Goal: Task Accomplishment & Management: Complete application form

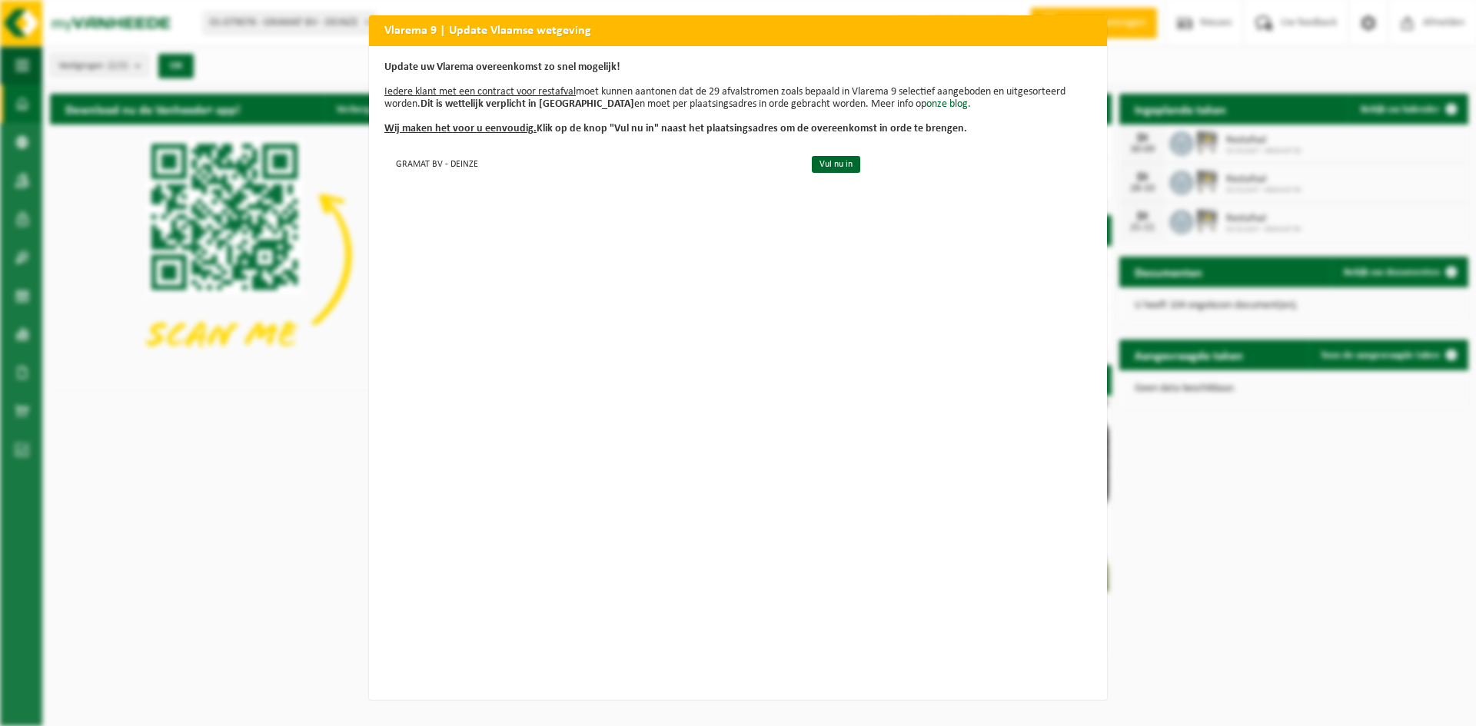
click at [1081, 35] on h2 "Vlarema 9 | Update Vlaamse wetgeving" at bounding box center [738, 29] width 738 height 29
click at [344, 68] on div "Vlarema 9 | Update Vlaamse wetgeving Update uw Vlarema overeenkomst zo snel mog…" at bounding box center [738, 363] width 1476 height 726
click at [812, 168] on link "Vul nu in" at bounding box center [836, 164] width 48 height 17
click at [824, 168] on link "Vul nu in" at bounding box center [836, 164] width 48 height 17
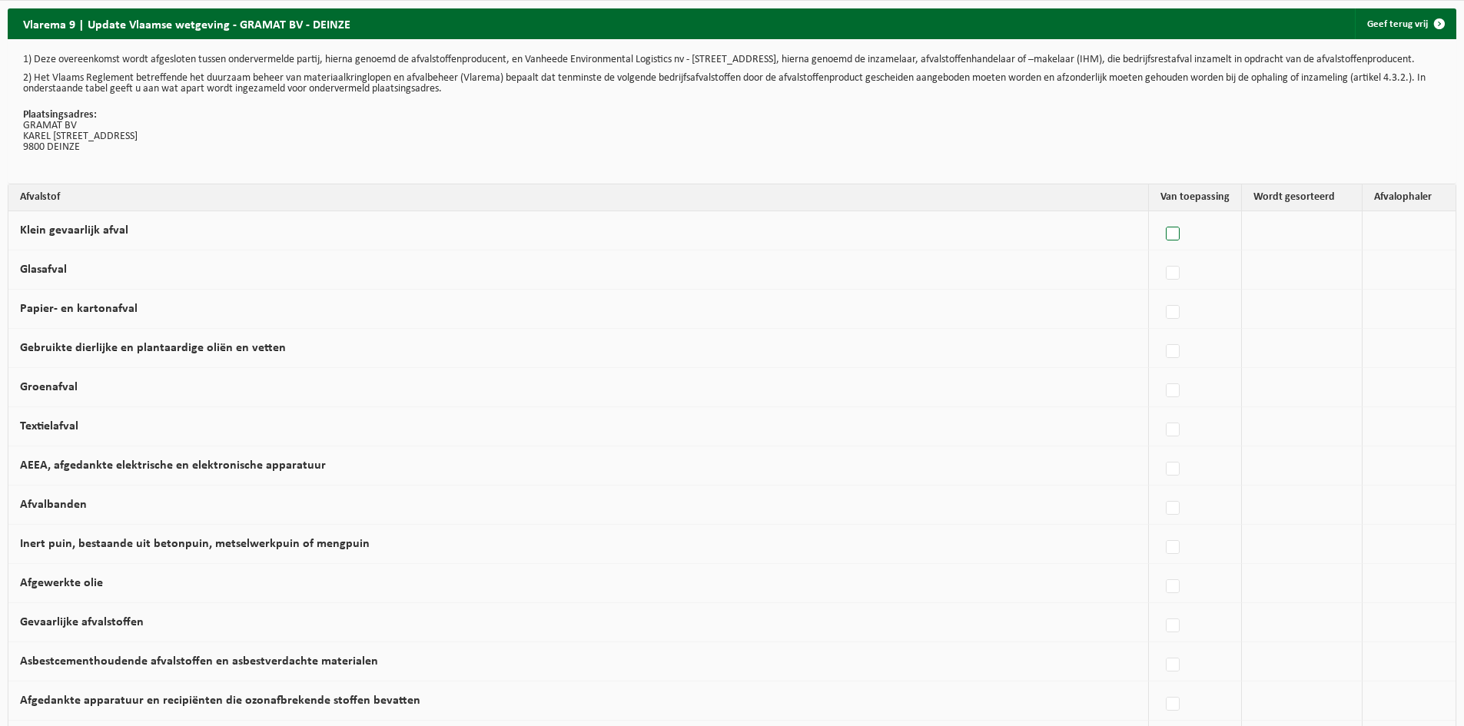
click at [1169, 242] on label at bounding box center [1174, 234] width 22 height 23
click at [1161, 215] on input "Klein gevaarlijk afval" at bounding box center [1160, 214] width 1 height 1
checkbox input "true"
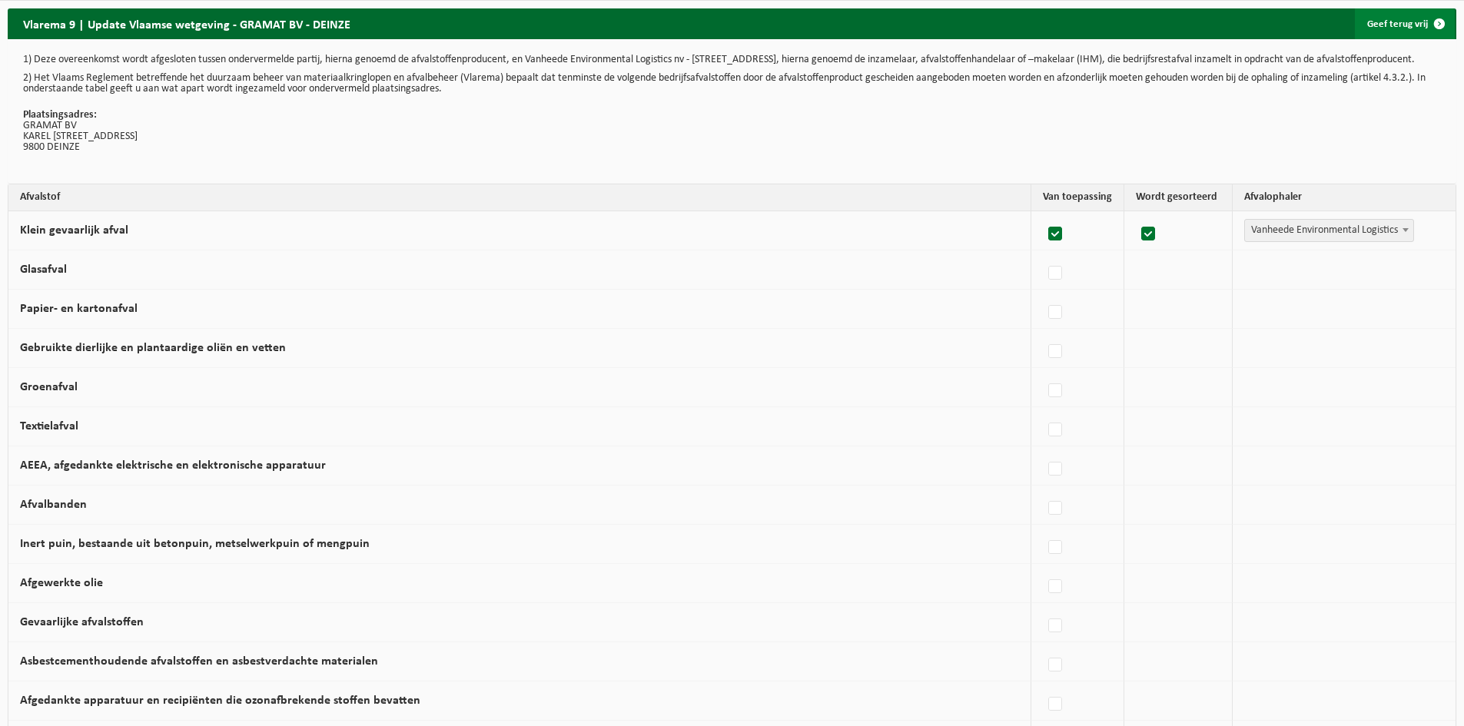
click at [1396, 21] on link "Geef terug vrij" at bounding box center [1405, 23] width 100 height 31
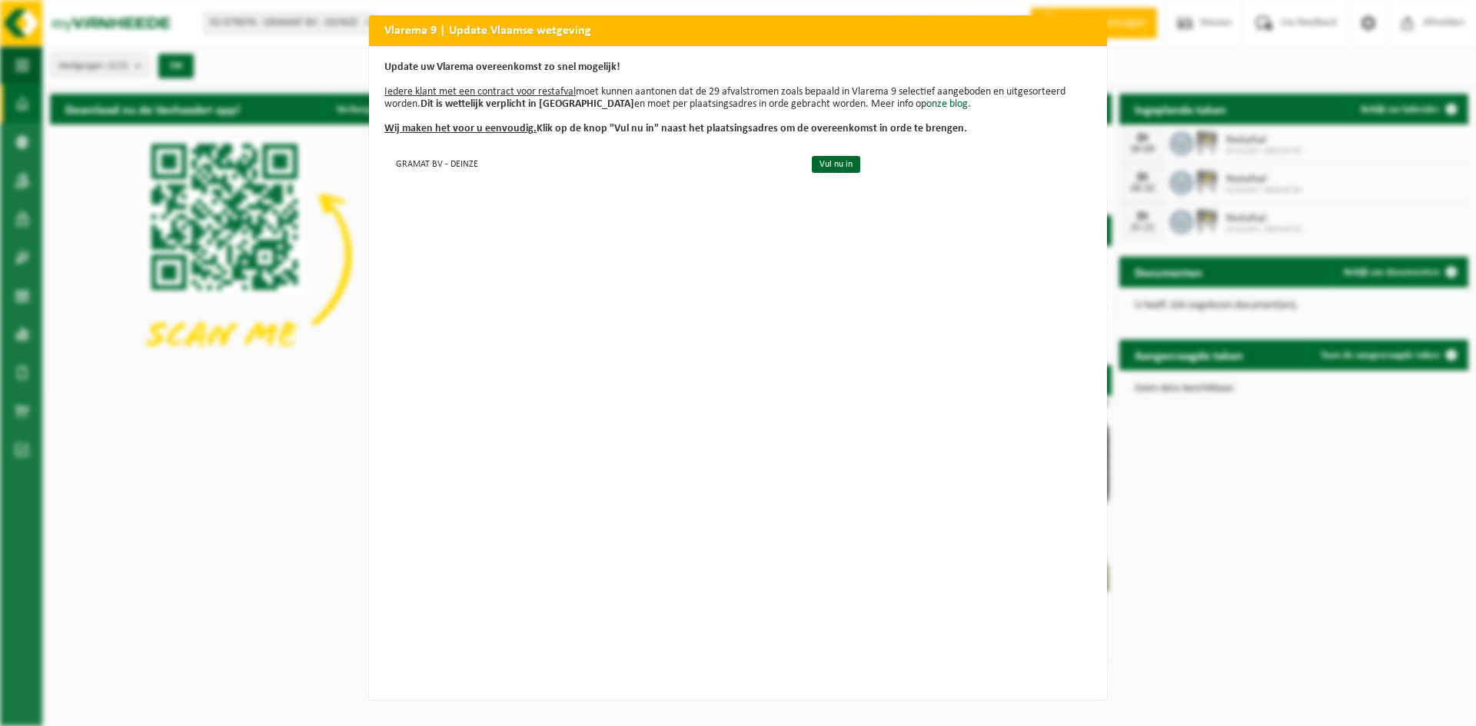
click at [408, 129] on u "Wij maken het voor u eenvoudig." at bounding box center [460, 129] width 152 height 12
click at [440, 101] on b "Dit is wettelijk verplicht in [GEOGRAPHIC_DATA]" at bounding box center [527, 104] width 214 height 12
click at [245, 71] on div "Vlarema 9 | Update Vlaamse wetgeving Update uw Vlarema overeenkomst zo snel mog…" at bounding box center [738, 363] width 1476 height 726
click at [1139, 56] on div "Vlarema 9 | Update Vlaamse wetgeving Update uw Vlarema overeenkomst zo snel mog…" at bounding box center [738, 363] width 1476 height 726
click at [817, 164] on link "Vul nu in" at bounding box center [836, 164] width 48 height 17
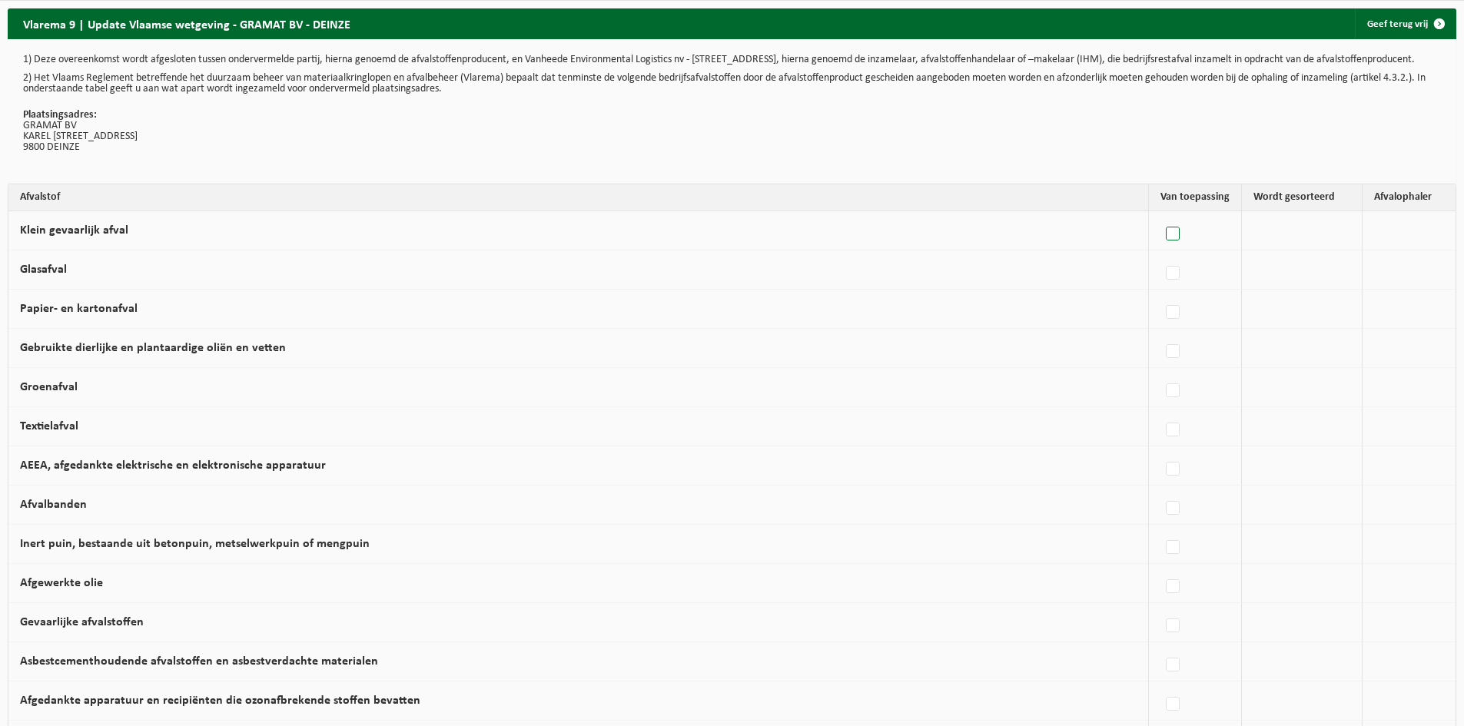
click at [1172, 243] on label at bounding box center [1174, 234] width 22 height 23
click at [1161, 215] on input "Klein gevaarlijk afval" at bounding box center [1160, 214] width 1 height 1
checkbox input "true"
click at [1045, 281] on label at bounding box center [1056, 273] width 22 height 23
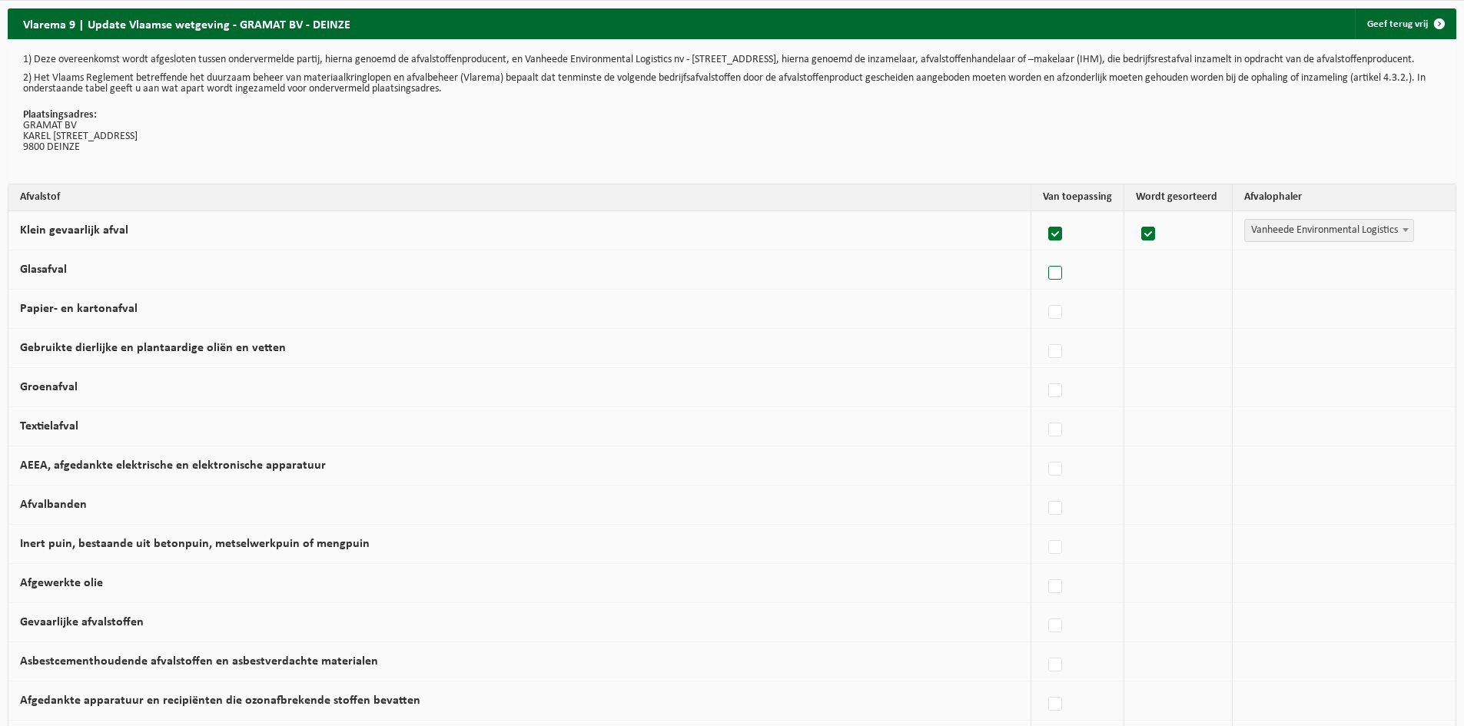
click at [1042, 254] on input "Glasafval" at bounding box center [1042, 254] width 1 height 1
checkbox input "true"
click at [1043, 307] on div at bounding box center [1077, 309] width 69 height 31
click at [1045, 320] on label at bounding box center [1056, 312] width 22 height 23
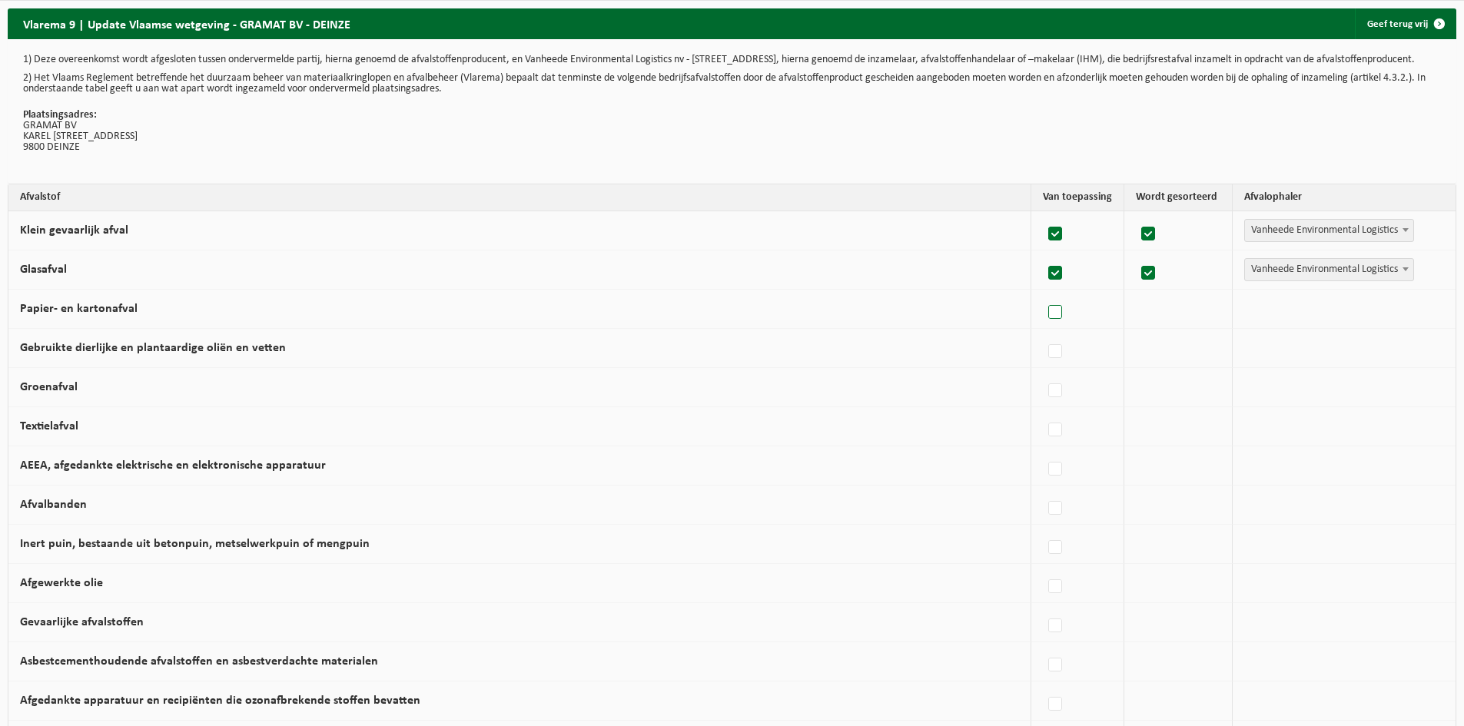
click at [1042, 294] on input "Papier- en kartonafval" at bounding box center [1042, 293] width 1 height 1
checkbox input "true"
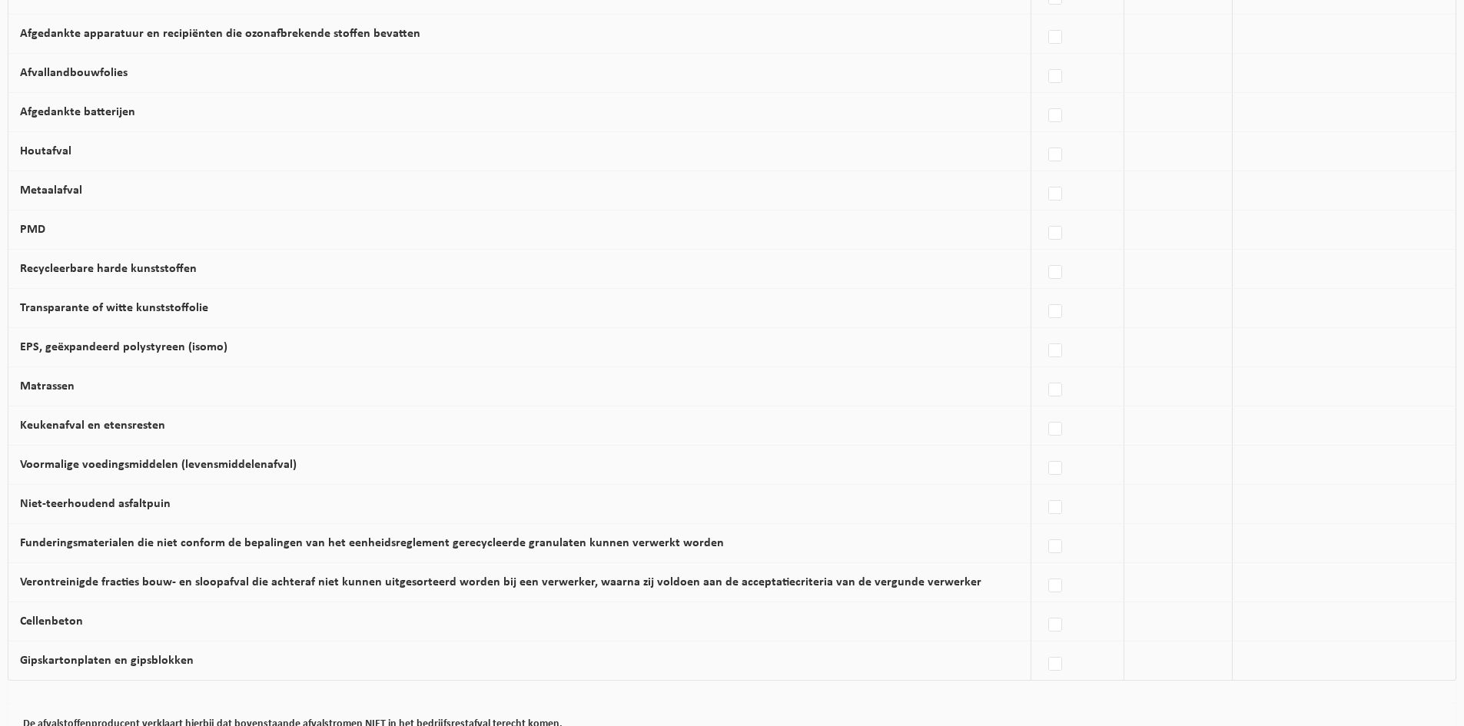
scroll to position [822, 0]
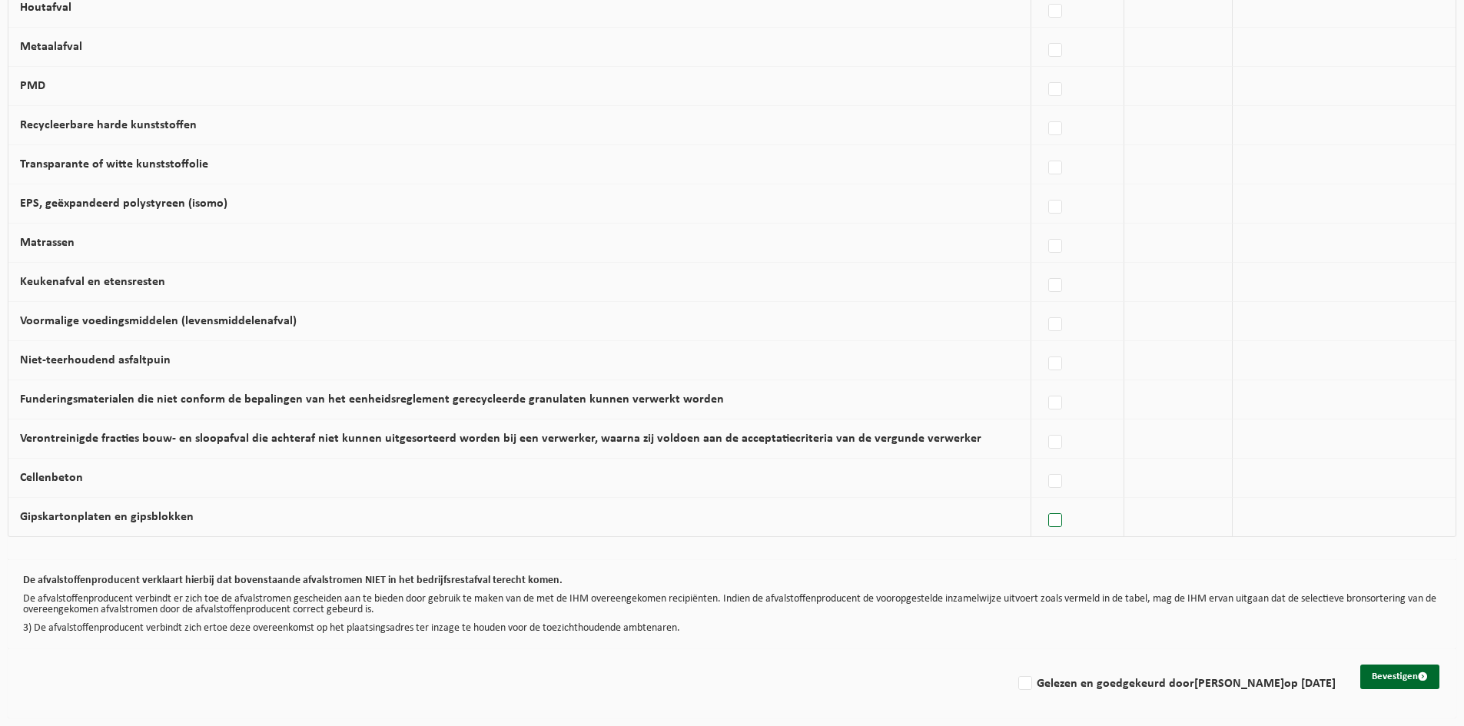
click at [1048, 523] on label at bounding box center [1056, 521] width 22 height 23
click at [1043, 502] on input "Gipskartonplaten en gipsblokken" at bounding box center [1042, 501] width 1 height 1
checkbox input "true"
click at [1048, 486] on label at bounding box center [1056, 481] width 22 height 23
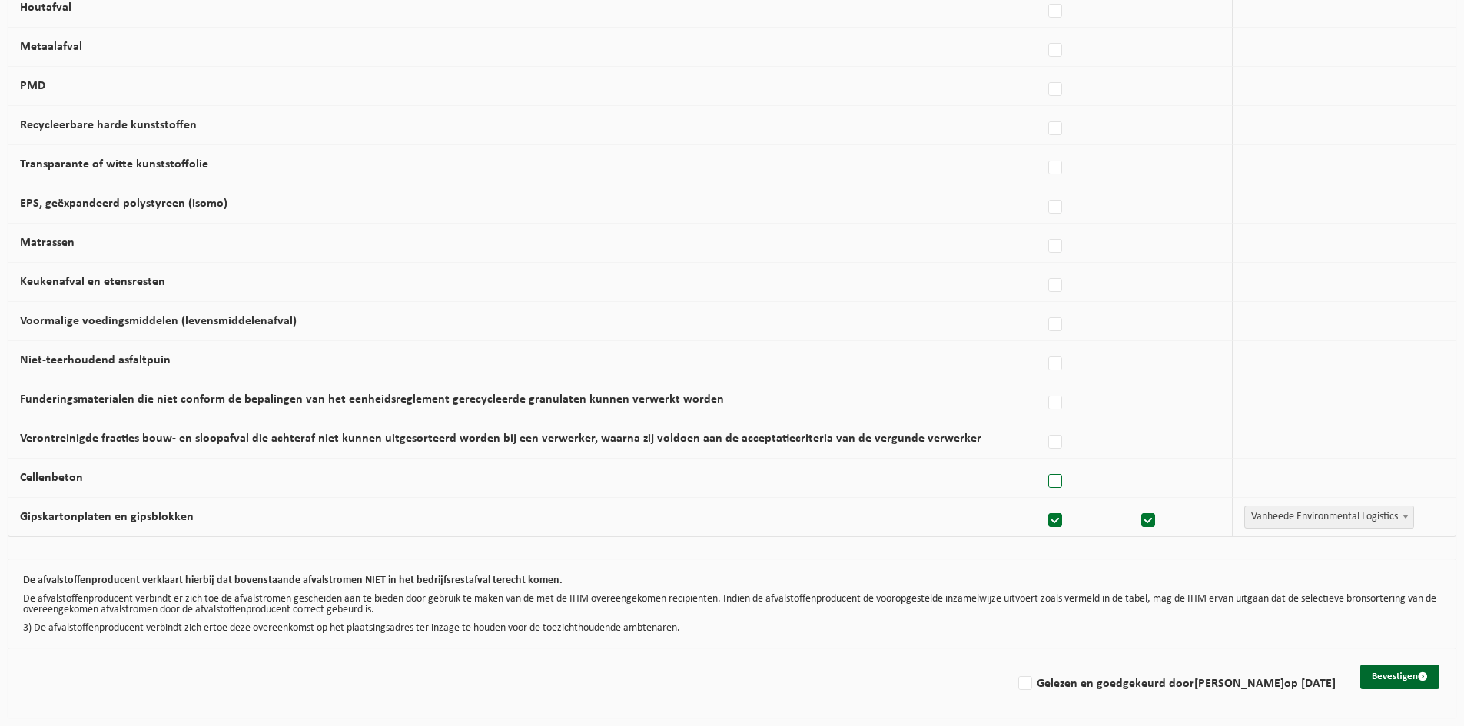
click at [1043, 463] on input "Cellenbeton" at bounding box center [1042, 462] width 1 height 1
checkbox input "true"
click at [1045, 446] on label at bounding box center [1056, 442] width 22 height 23
click at [1043, 423] on input "Verontreinigde fracties bouw- en sloopafval die achteraf niet kunnen uitgesorte…" at bounding box center [1042, 423] width 1 height 1
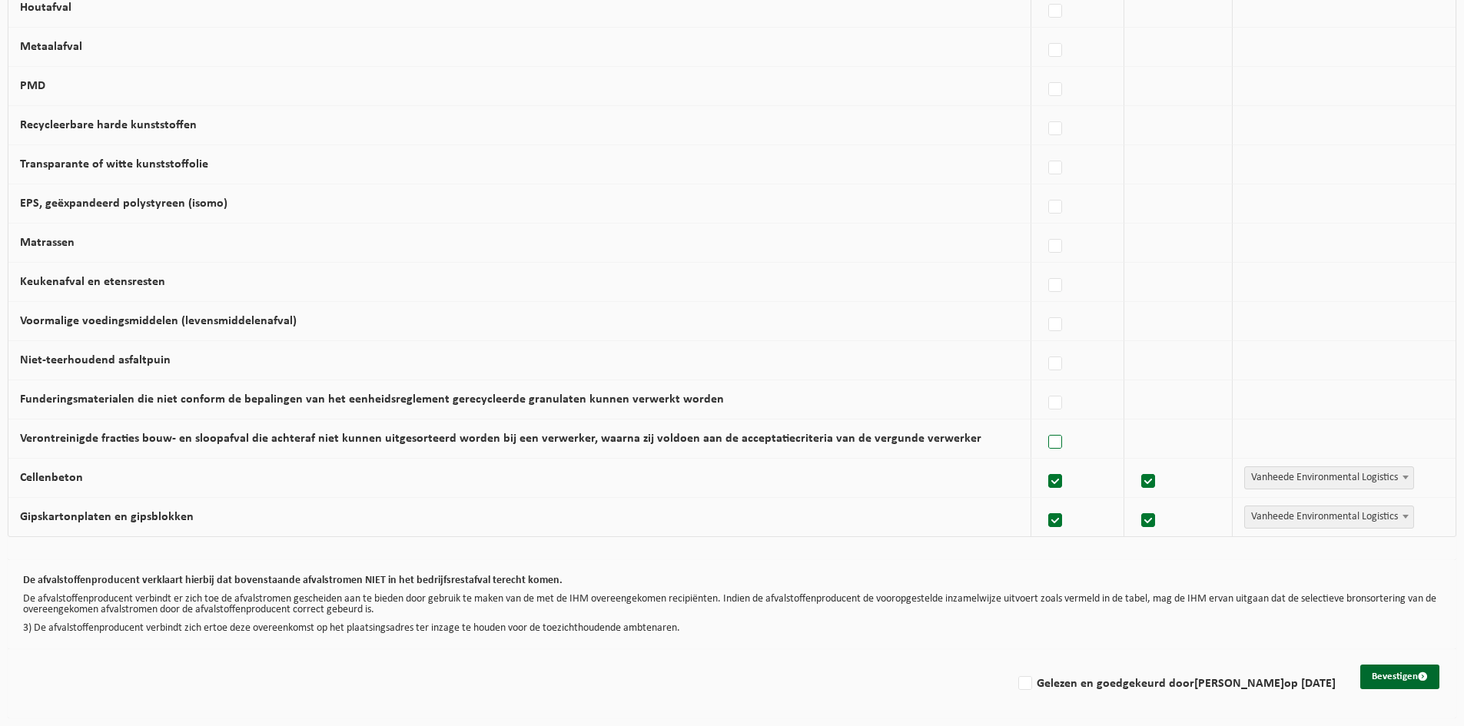
checkbox input "true"
click at [1047, 401] on label at bounding box center [1056, 403] width 22 height 23
click at [1043, 384] on input "Funderingsmaterialen die niet conform de bepalingen van het eenheidsreglement g…" at bounding box center [1042, 384] width 1 height 1
checkbox input "true"
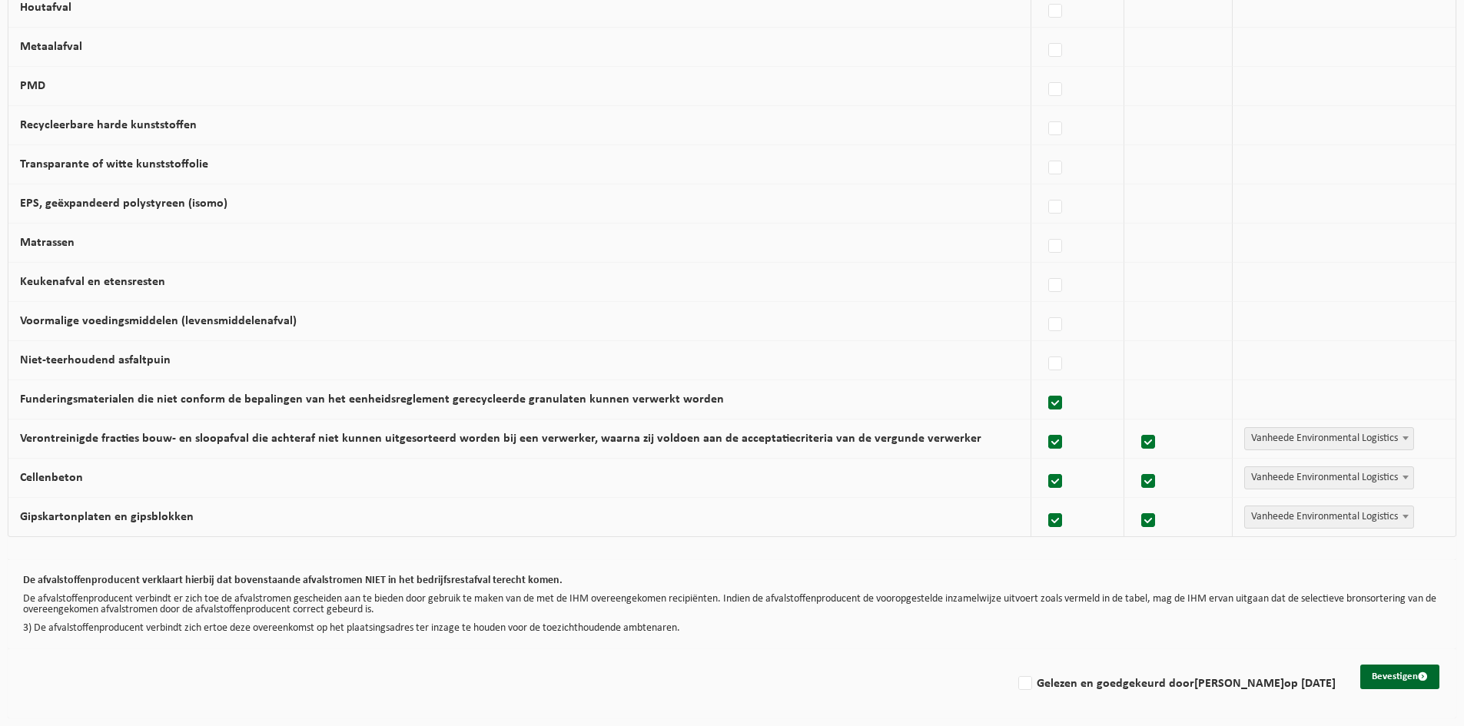
checkbox input "true"
click at [1049, 360] on label at bounding box center [1056, 364] width 22 height 23
click at [1043, 345] on input "Niet-teerhoudend asfaltpuin" at bounding box center [1042, 344] width 1 height 1
checkbox input "true"
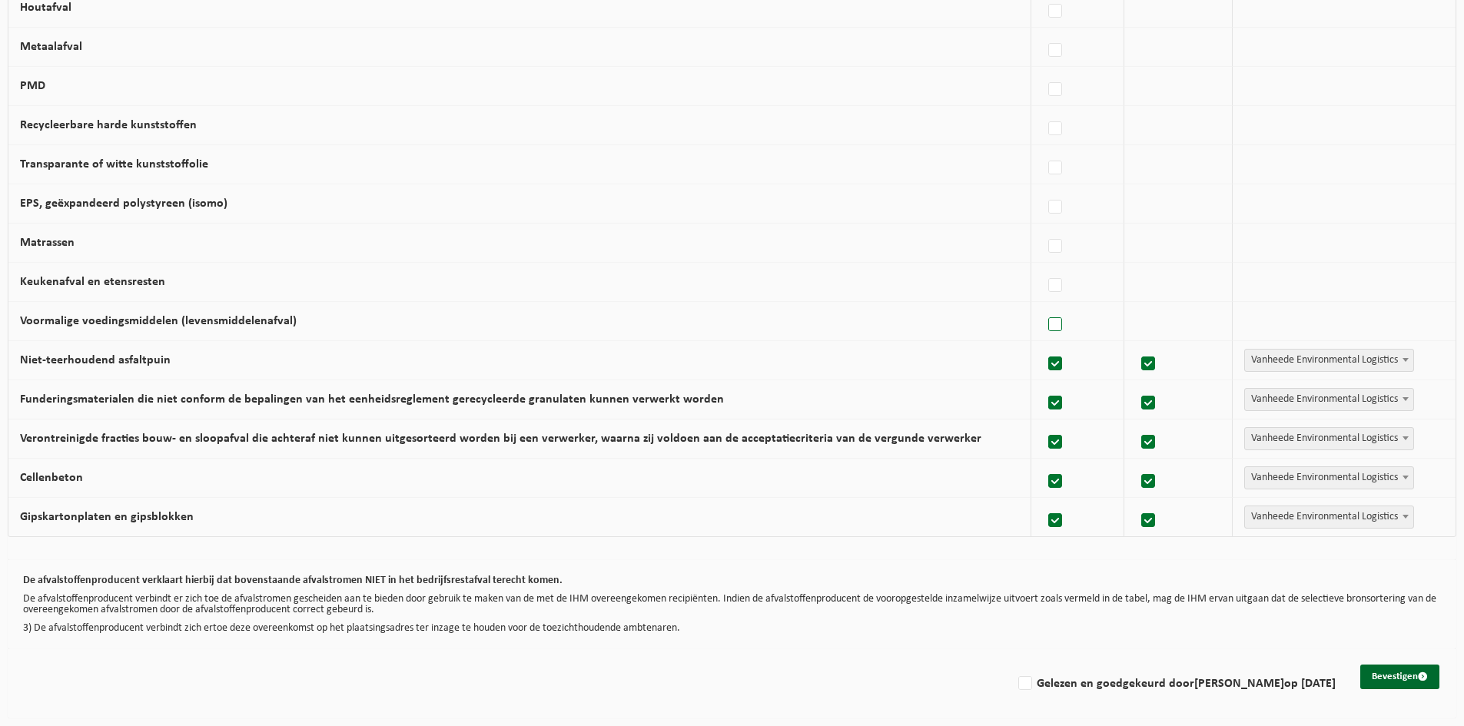
click at [1045, 324] on label at bounding box center [1056, 325] width 22 height 23
click at [1043, 306] on input "Voormalige voedingsmiddelen (levensmiddelenafval)" at bounding box center [1042, 305] width 1 height 1
checkbox input "true"
click at [1047, 327] on label at bounding box center [1056, 325] width 22 height 23
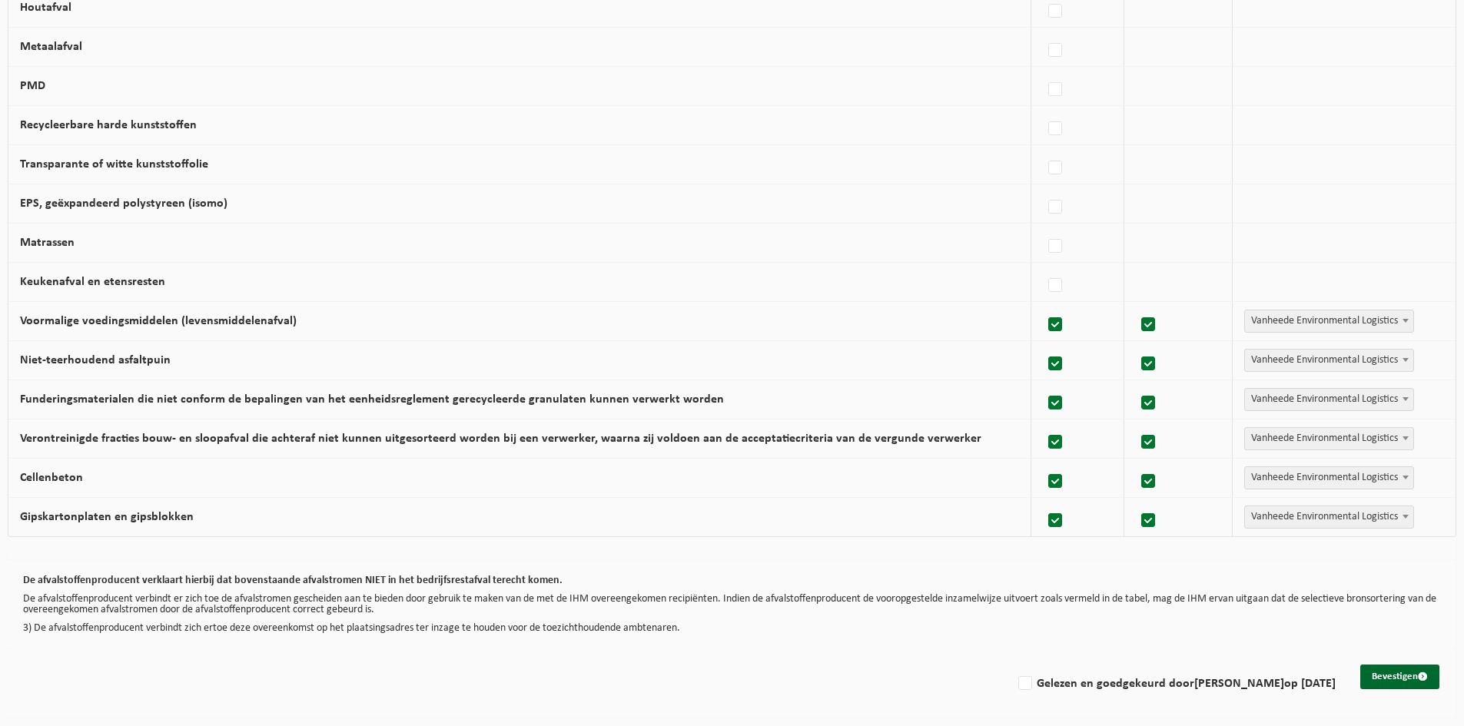
click at [1043, 306] on input "Voormalige voedingsmiddelen (levensmiddelenafval)" at bounding box center [1042, 305] width 1 height 1
checkbox input "false"
click at [1048, 365] on label at bounding box center [1056, 364] width 22 height 23
click at [1043, 345] on input "Niet-teerhoudend asfaltpuin" at bounding box center [1042, 344] width 1 height 1
checkbox input "false"
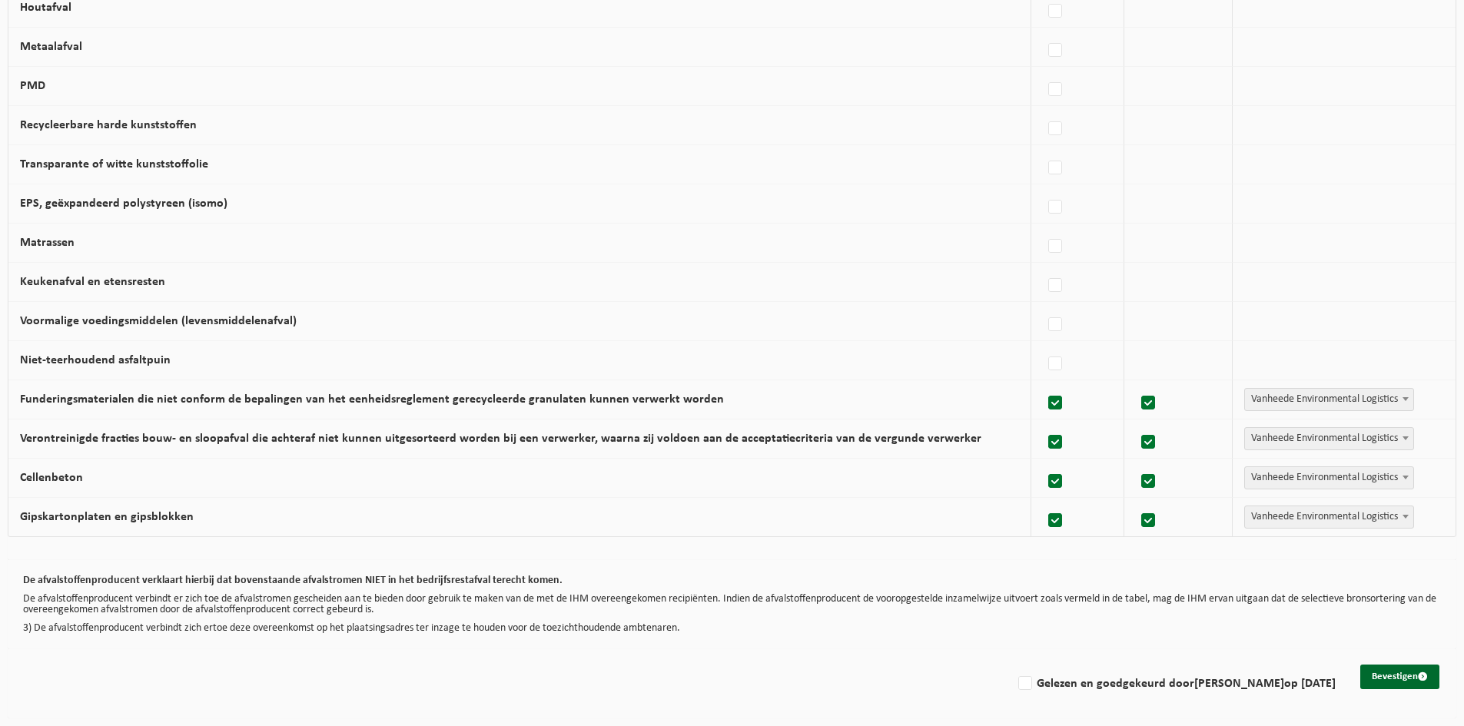
click at [1049, 517] on label at bounding box center [1056, 521] width 22 height 23
click at [1043, 502] on input "Gipskartonplaten en gipsblokken" at bounding box center [1042, 501] width 1 height 1
checkbox input "false"
click at [1048, 475] on label at bounding box center [1056, 481] width 22 height 23
click at [1043, 463] on input "Cellenbeton" at bounding box center [1042, 462] width 1 height 1
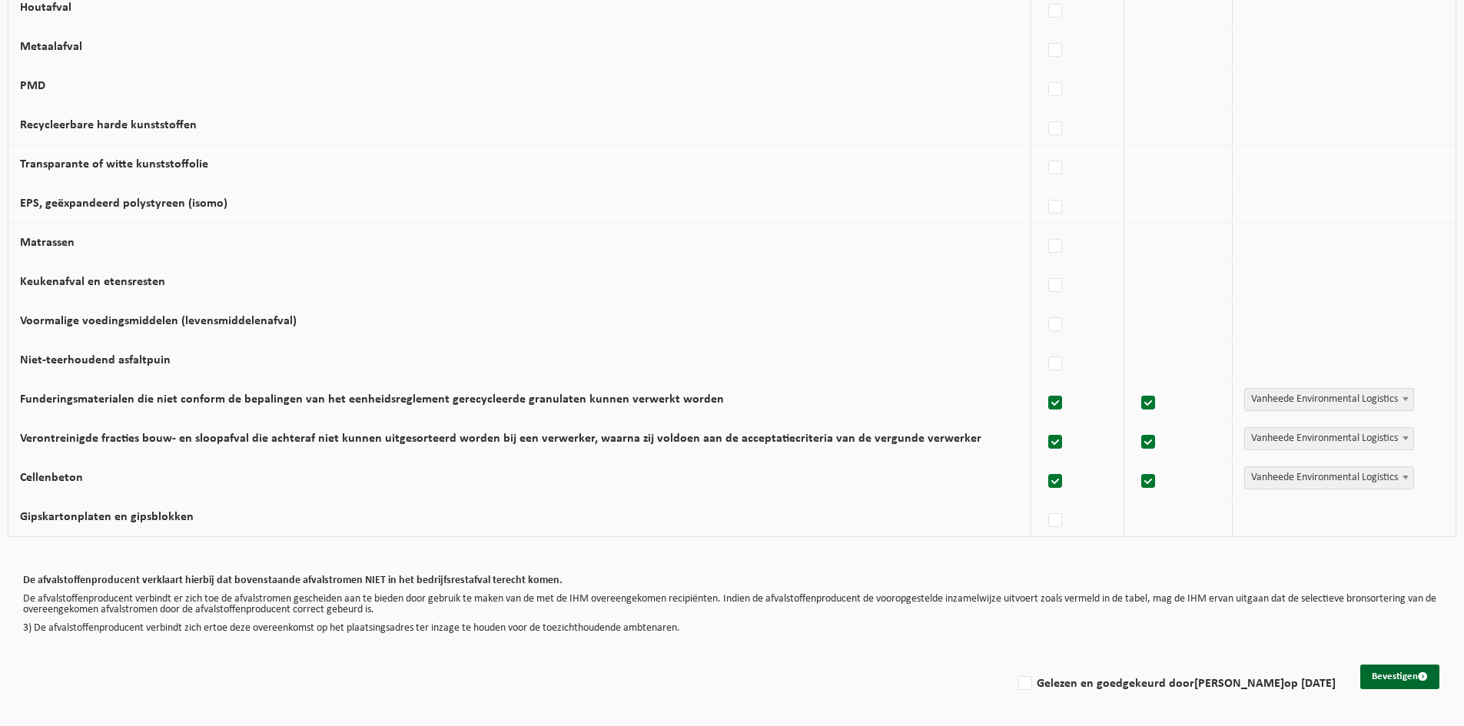
checkbox input "false"
click at [1045, 440] on label at bounding box center [1056, 442] width 22 height 23
click at [1043, 423] on input "Verontreinigde fracties bouw- en sloopafval die achteraf niet kunnen uitgesorte…" at bounding box center [1042, 423] width 1 height 1
checkbox input "false"
click at [1048, 401] on label at bounding box center [1056, 403] width 22 height 23
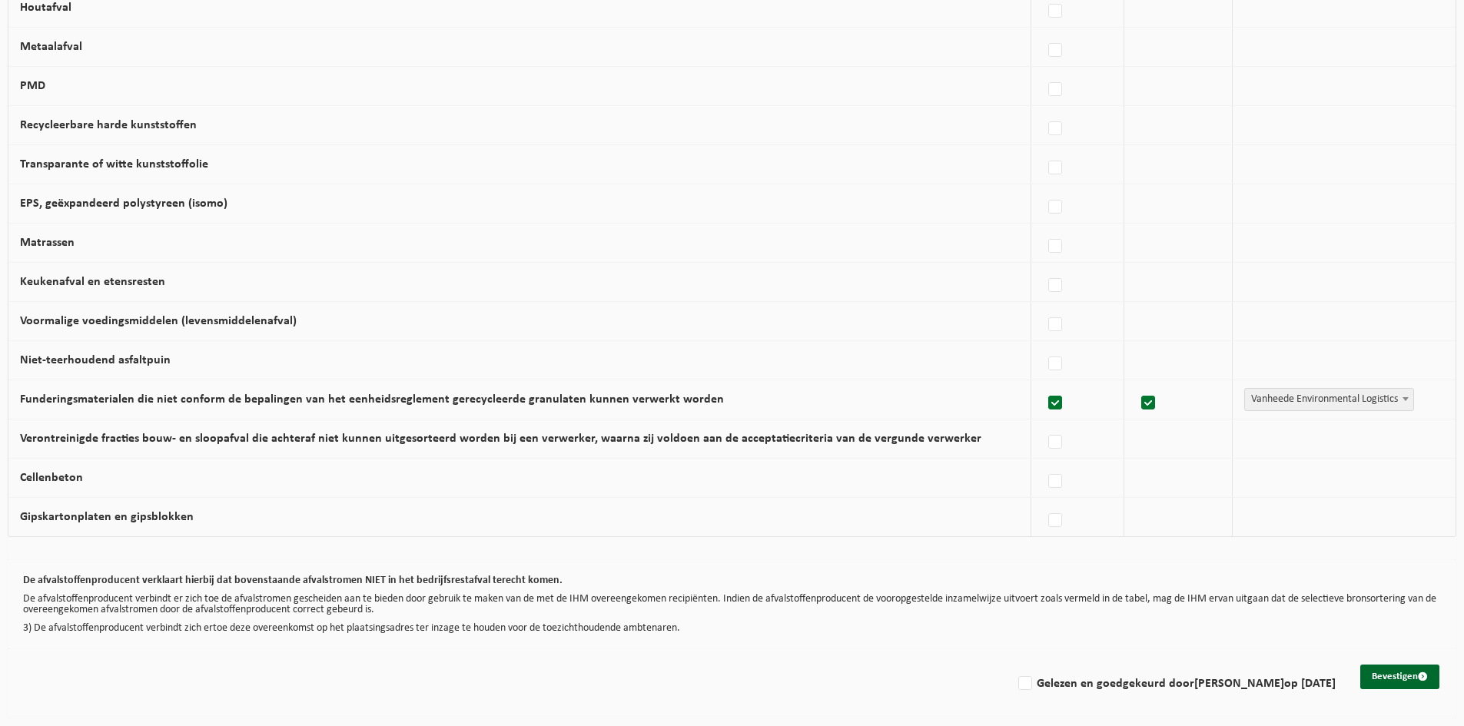
click at [1043, 384] on input "Funderingsmaterialen die niet conform de bepalingen van het eenheidsreglement g…" at bounding box center [1042, 384] width 1 height 1
checkbox input "false"
click at [1051, 327] on label at bounding box center [1056, 325] width 22 height 23
click at [1043, 306] on input "Voormalige voedingsmiddelen (levensmiddelenafval)" at bounding box center [1042, 305] width 1 height 1
checkbox input "true"
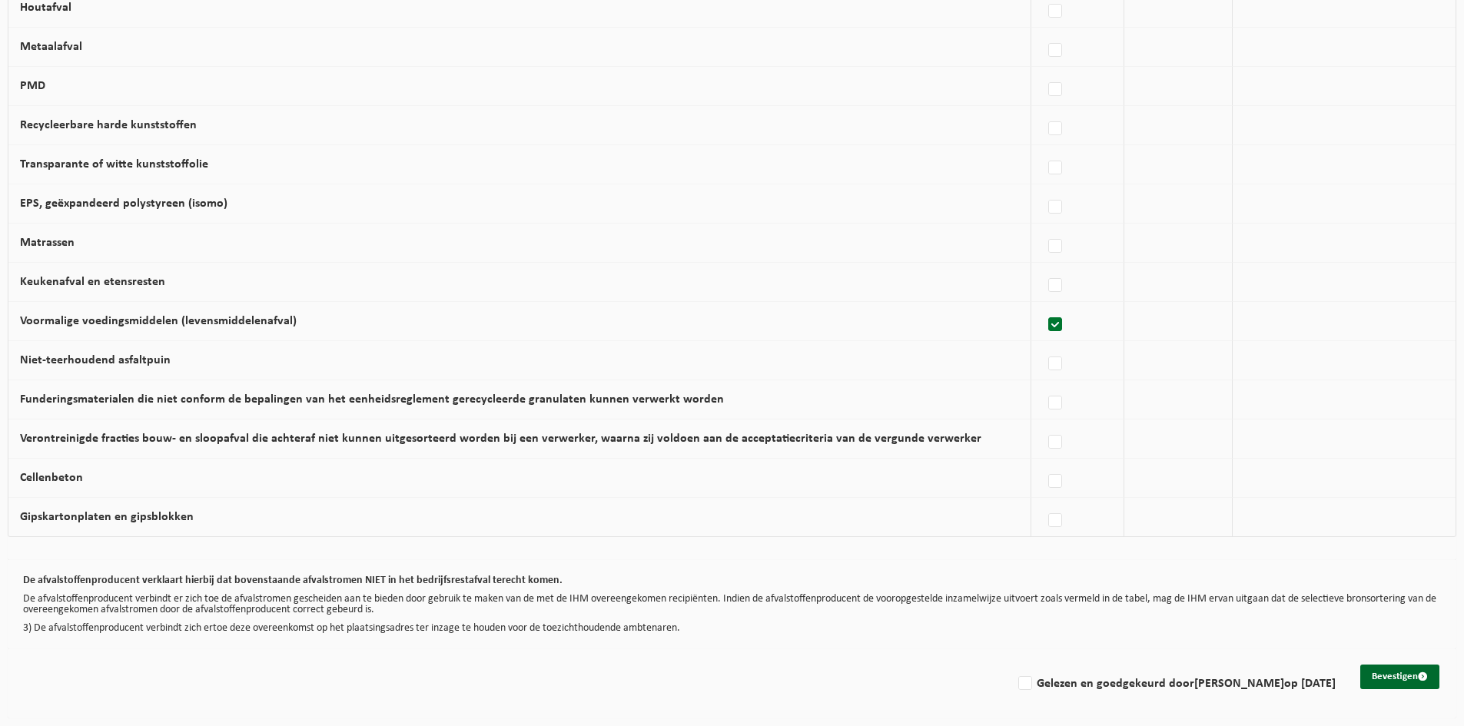
checkbox input "true"
click at [1050, 284] on label at bounding box center [1056, 285] width 22 height 23
click at [1043, 267] on input "Keukenafval en etensresten" at bounding box center [1042, 266] width 1 height 1
checkbox input "true"
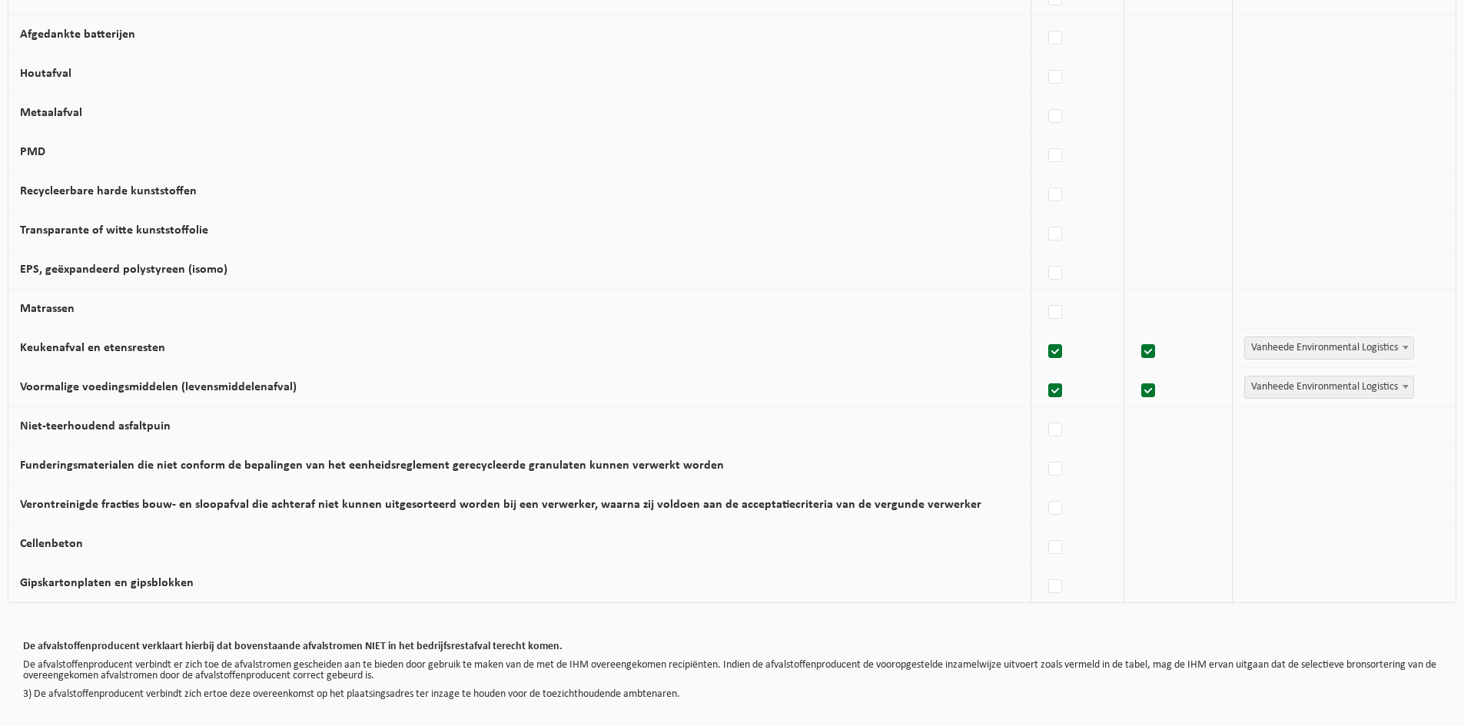
scroll to position [668, 0]
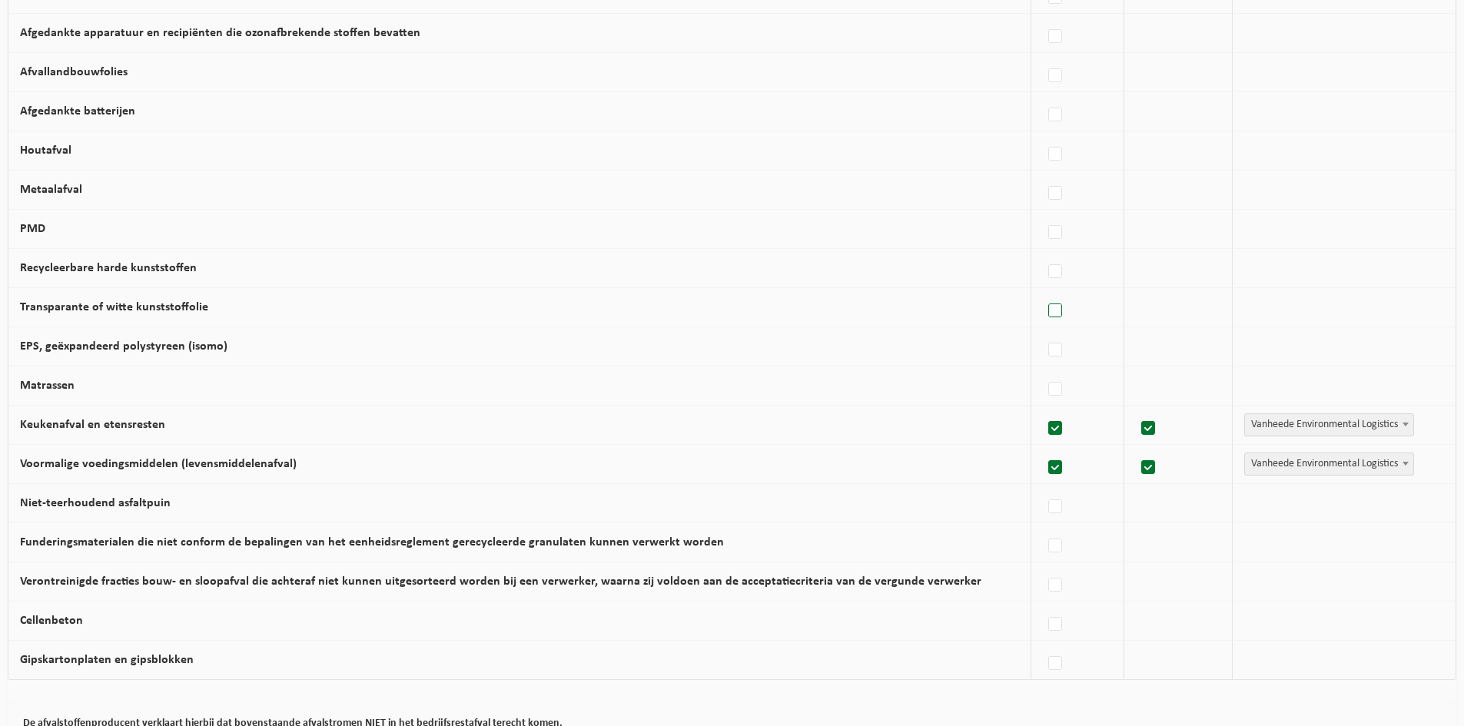
click at [1049, 323] on label at bounding box center [1056, 311] width 22 height 23
click at [1043, 292] on input "Transparante of witte kunststoffolie" at bounding box center [1042, 291] width 1 height 1
checkbox input "true"
click at [1047, 282] on label at bounding box center [1056, 272] width 22 height 23
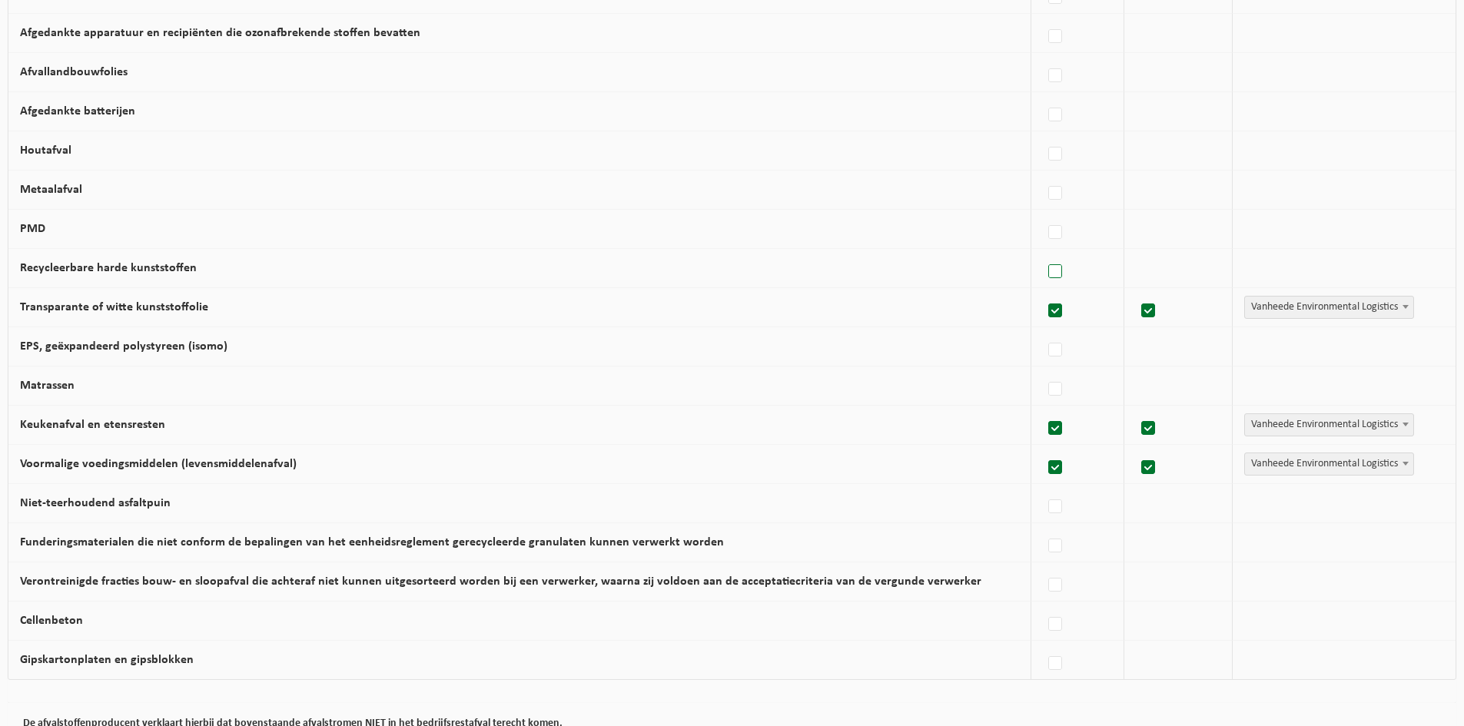
click at [1043, 253] on input "Recycleerbare harde kunststoffen" at bounding box center [1042, 252] width 1 height 1
checkbox input "true"
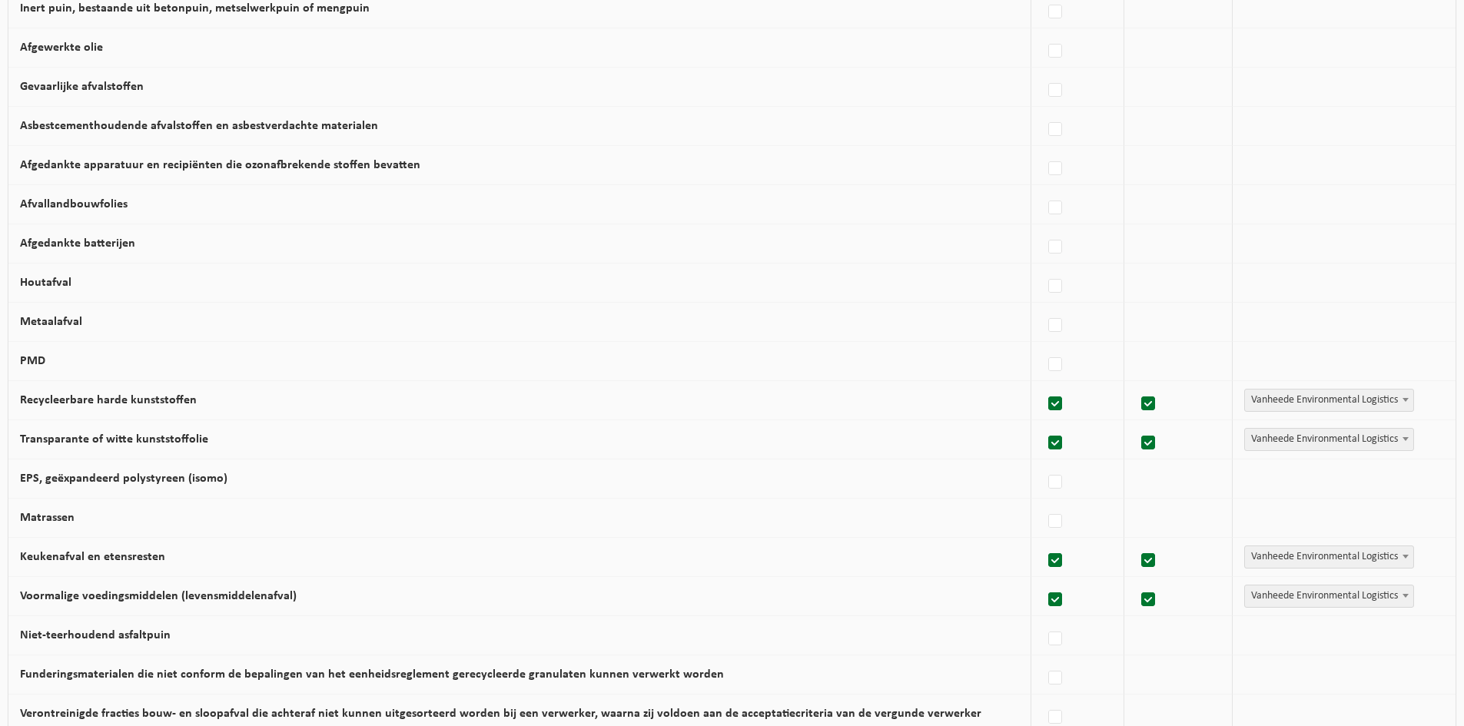
scroll to position [514, 0]
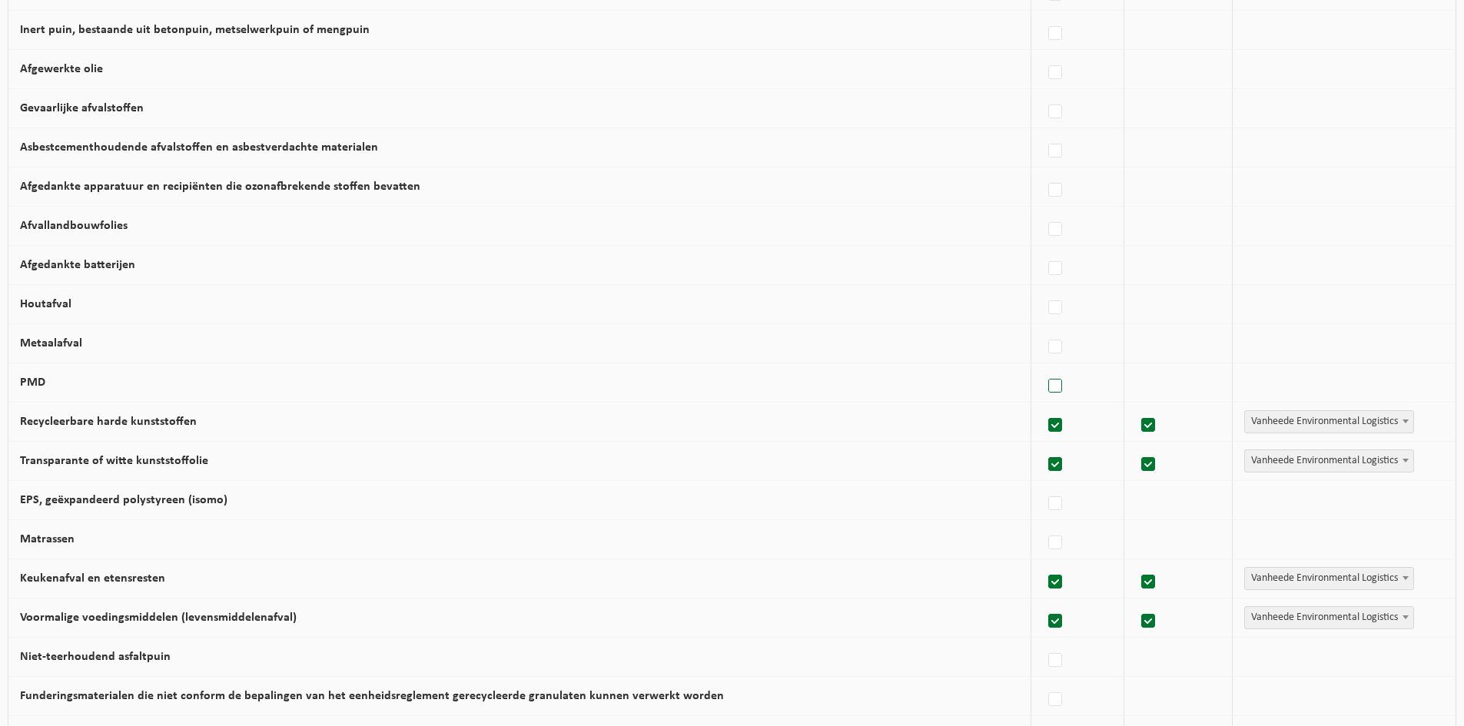
click at [1049, 397] on label at bounding box center [1056, 386] width 22 height 23
click at [1043, 367] on input "PMD" at bounding box center [1042, 367] width 1 height 1
checkbox input "true"
click at [1046, 359] on label at bounding box center [1056, 347] width 22 height 23
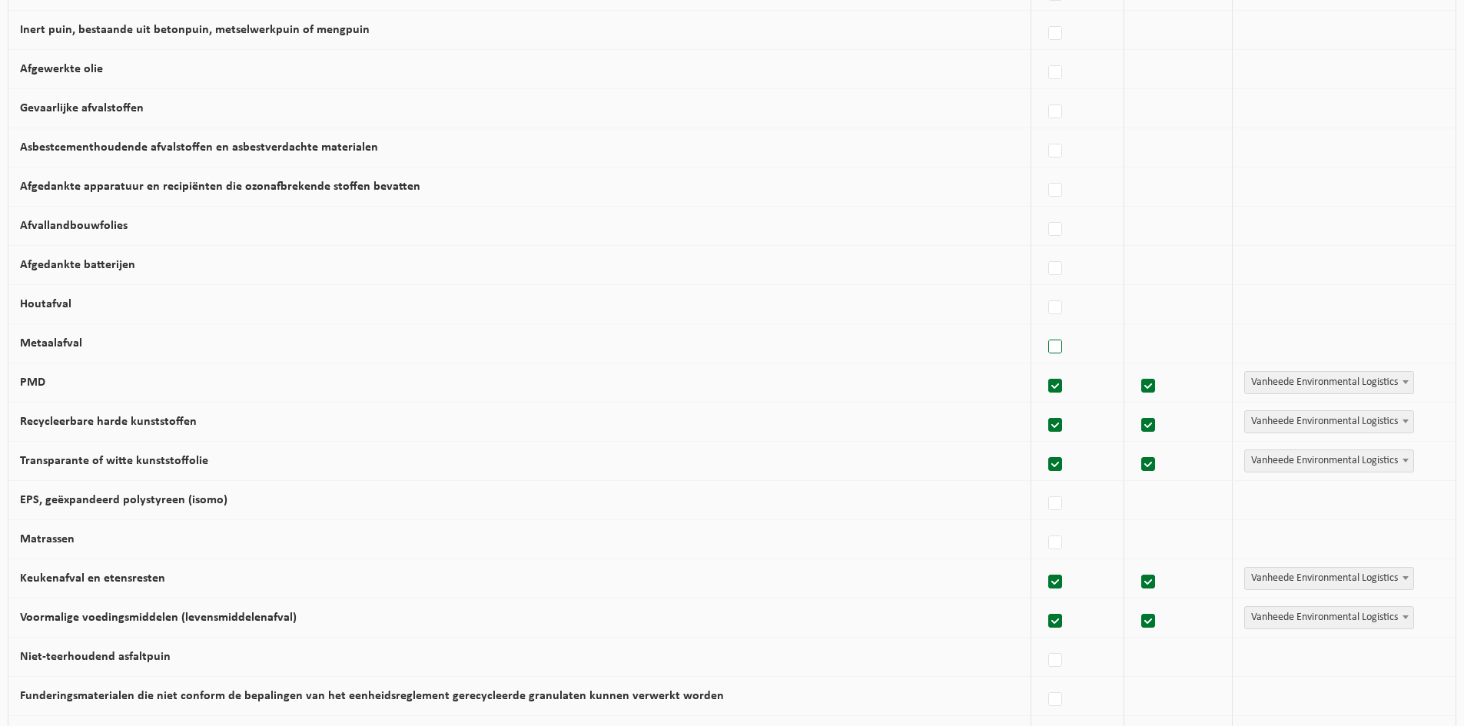
click at [1043, 328] on input "Metaalafval" at bounding box center [1042, 327] width 1 height 1
checkbox input "true"
click at [1046, 320] on label at bounding box center [1056, 308] width 22 height 23
click at [1043, 289] on input "Houtafval" at bounding box center [1042, 288] width 1 height 1
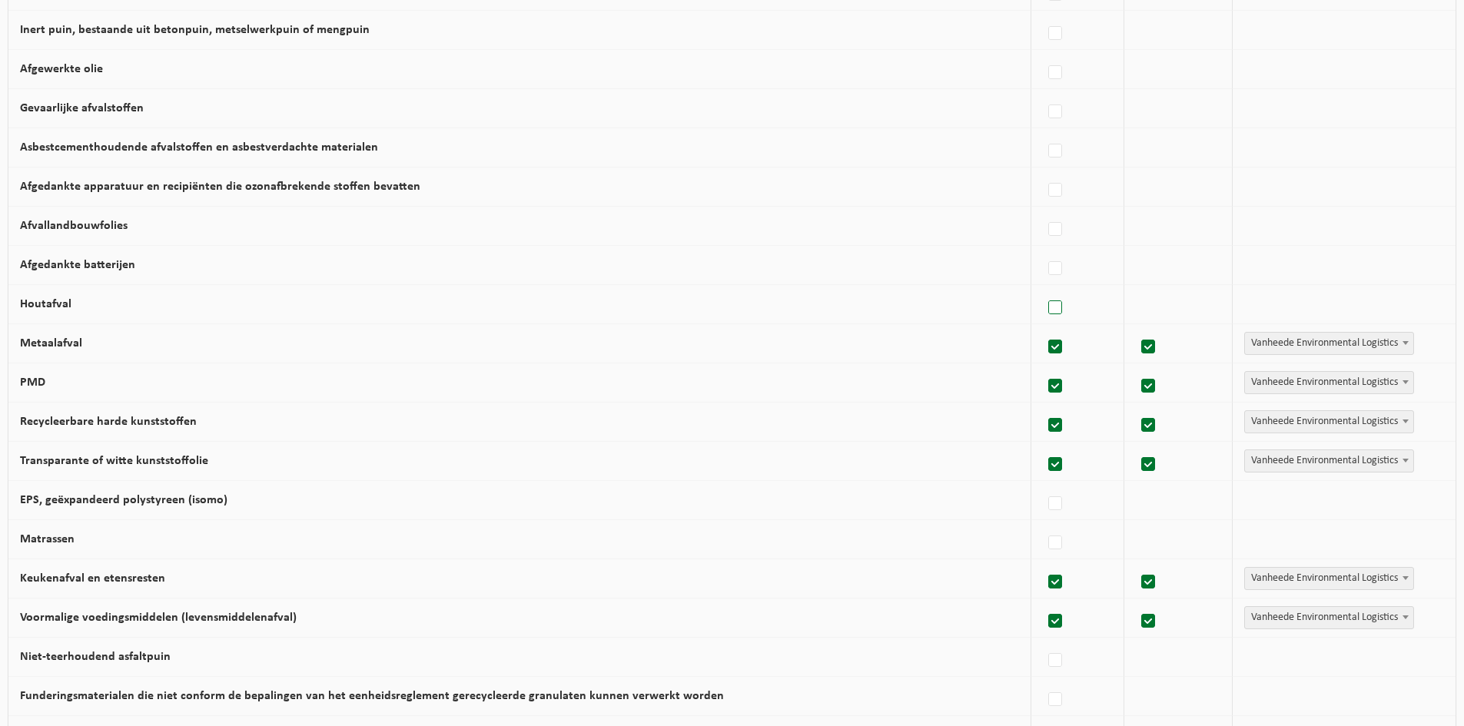
checkbox input "true"
click at [1053, 281] on label at bounding box center [1056, 268] width 22 height 23
click at [1043, 250] on input "Afgedankte batterijen" at bounding box center [1042, 249] width 1 height 1
checkbox input "true"
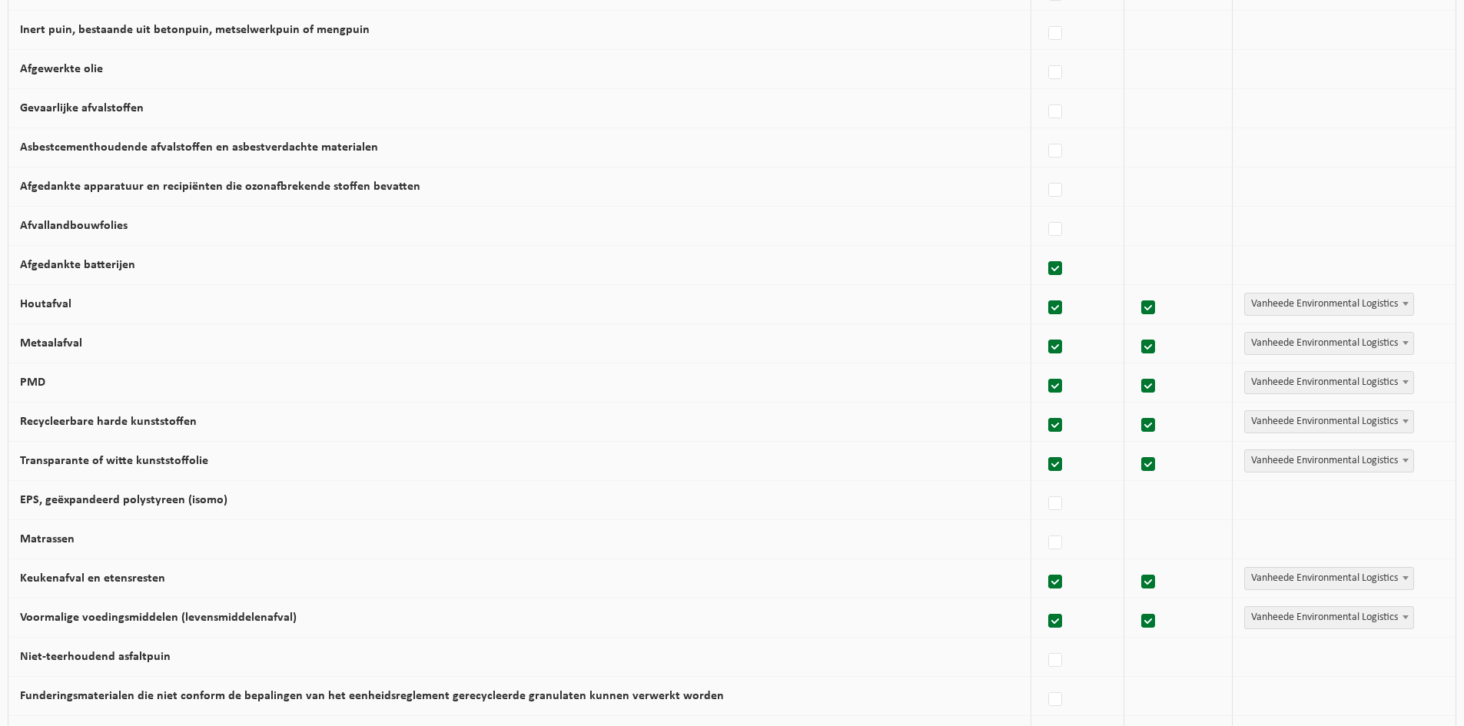
checkbox input "true"
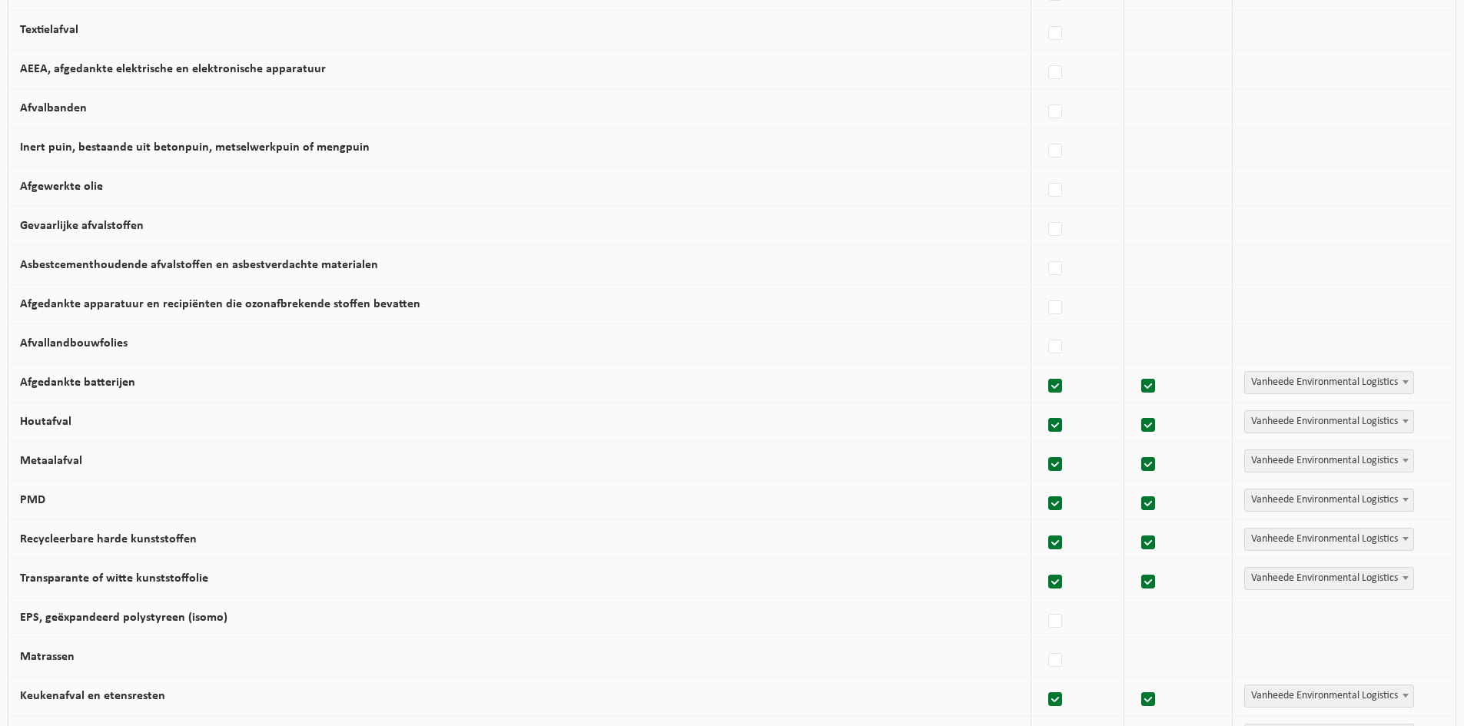
scroll to position [360, 0]
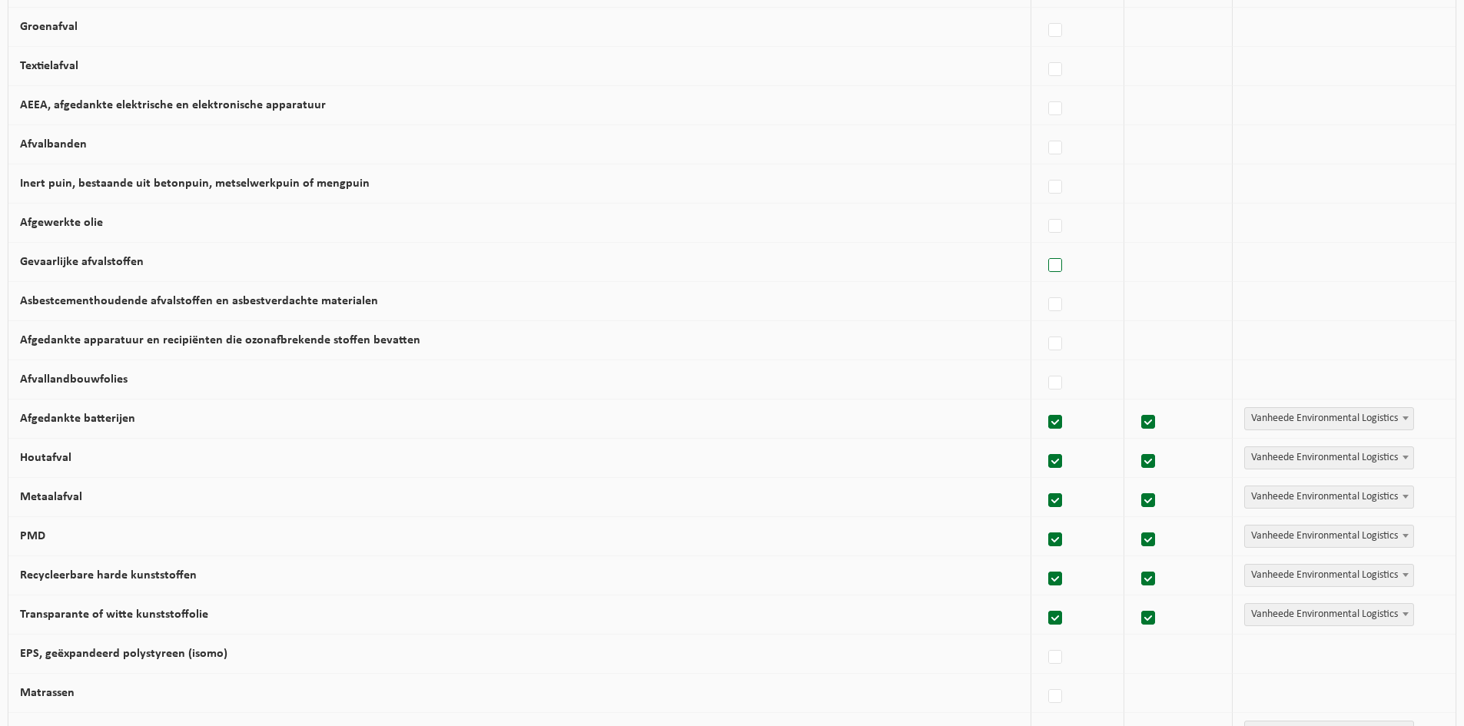
click at [1045, 275] on label at bounding box center [1056, 265] width 22 height 23
click at [1043, 247] on input "Gevaarlijke afvalstoffen" at bounding box center [1042, 246] width 1 height 1
checkbox input "true"
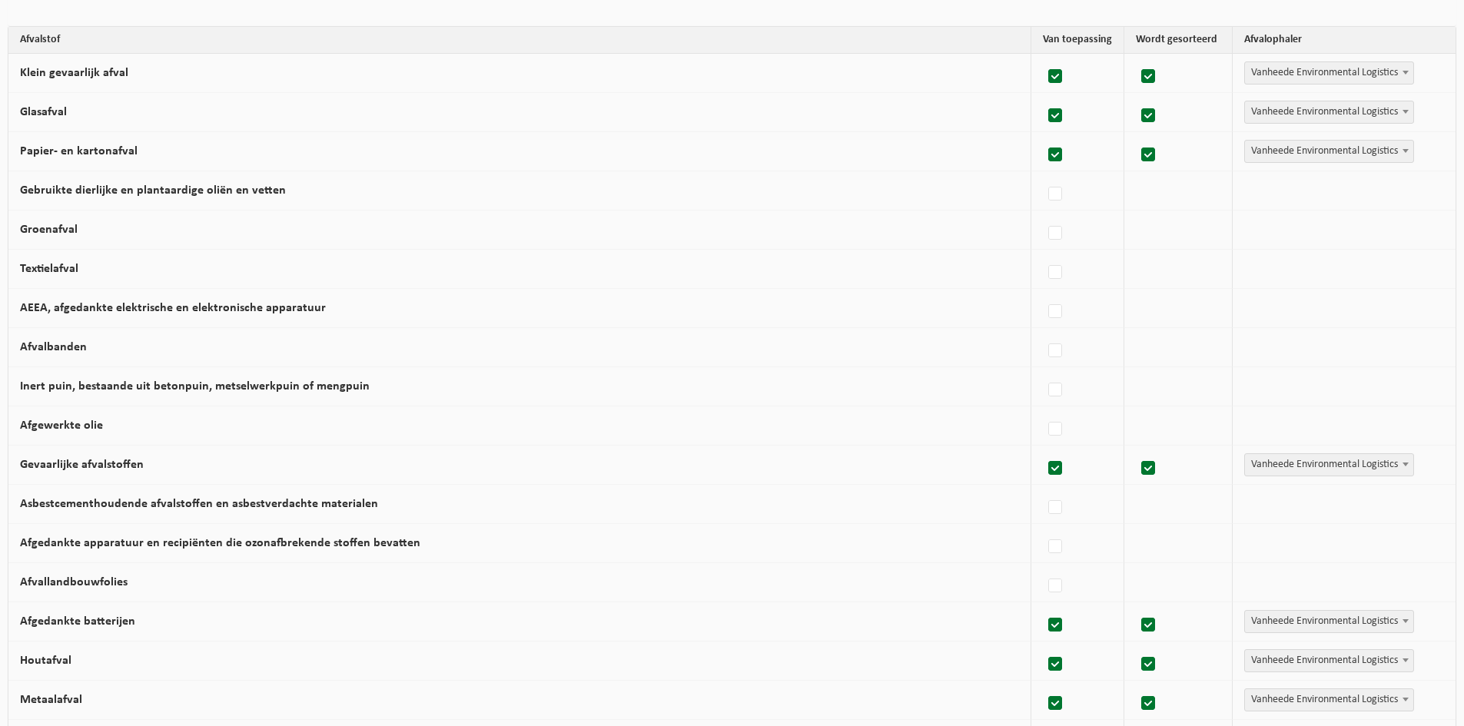
scroll to position [130, 0]
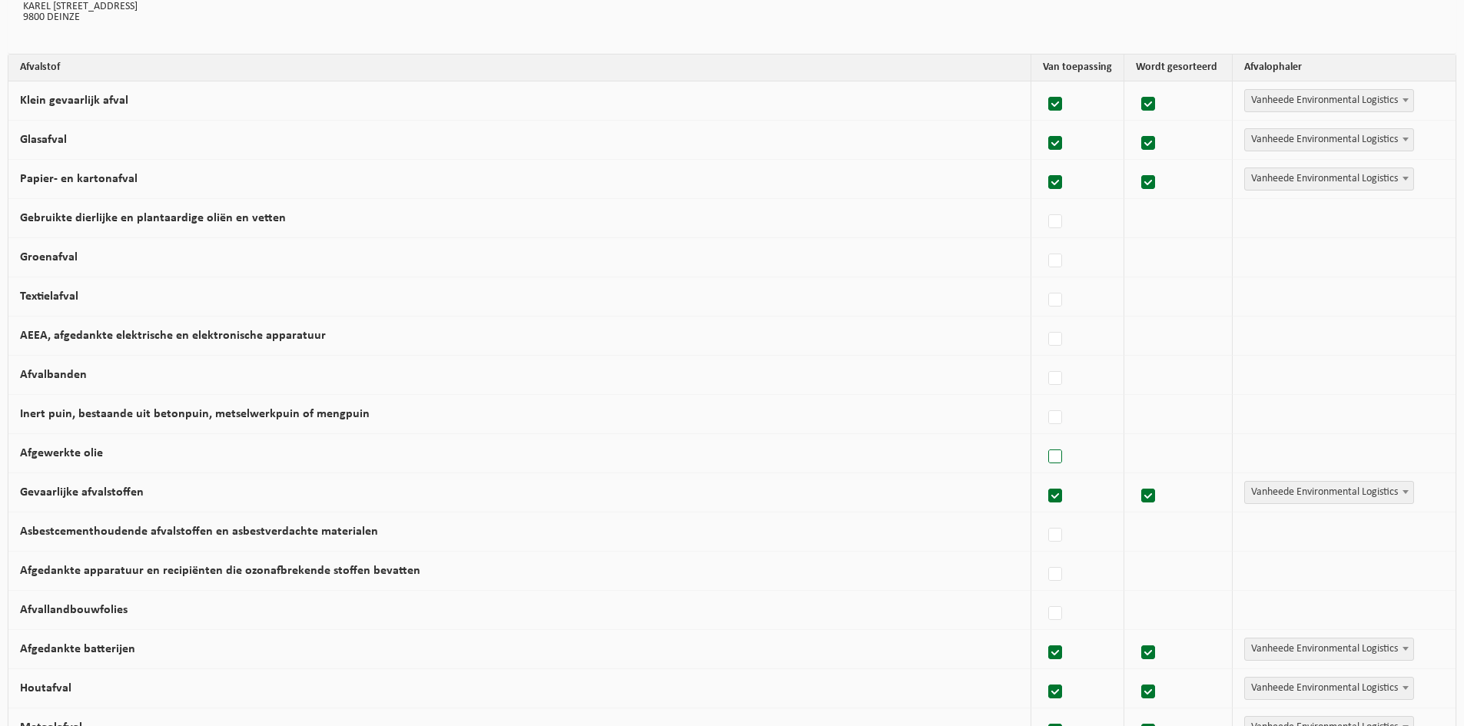
click at [1054, 468] on label at bounding box center [1056, 457] width 22 height 23
click at [1043, 438] on input "Afgewerkte olie" at bounding box center [1042, 437] width 1 height 1
checkbox input "true"
click at [1048, 351] on label at bounding box center [1056, 339] width 22 height 23
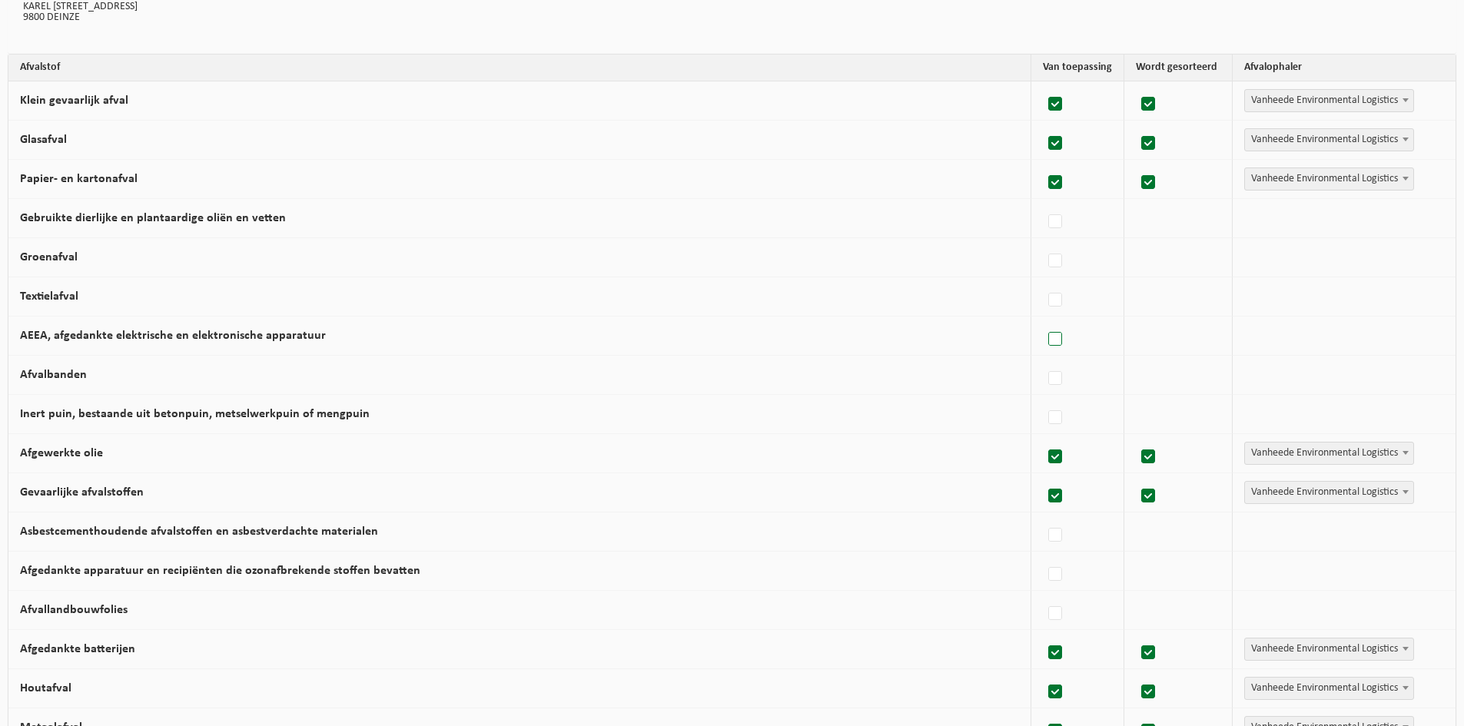
click at [1043, 320] on input "AEEA, afgedankte elektrische en elektronische apparatuur" at bounding box center [1042, 320] width 1 height 1
checkbox input "true"
click at [1051, 312] on label at bounding box center [1056, 300] width 22 height 23
click at [1043, 281] on input "Textielafval" at bounding box center [1042, 281] width 1 height 1
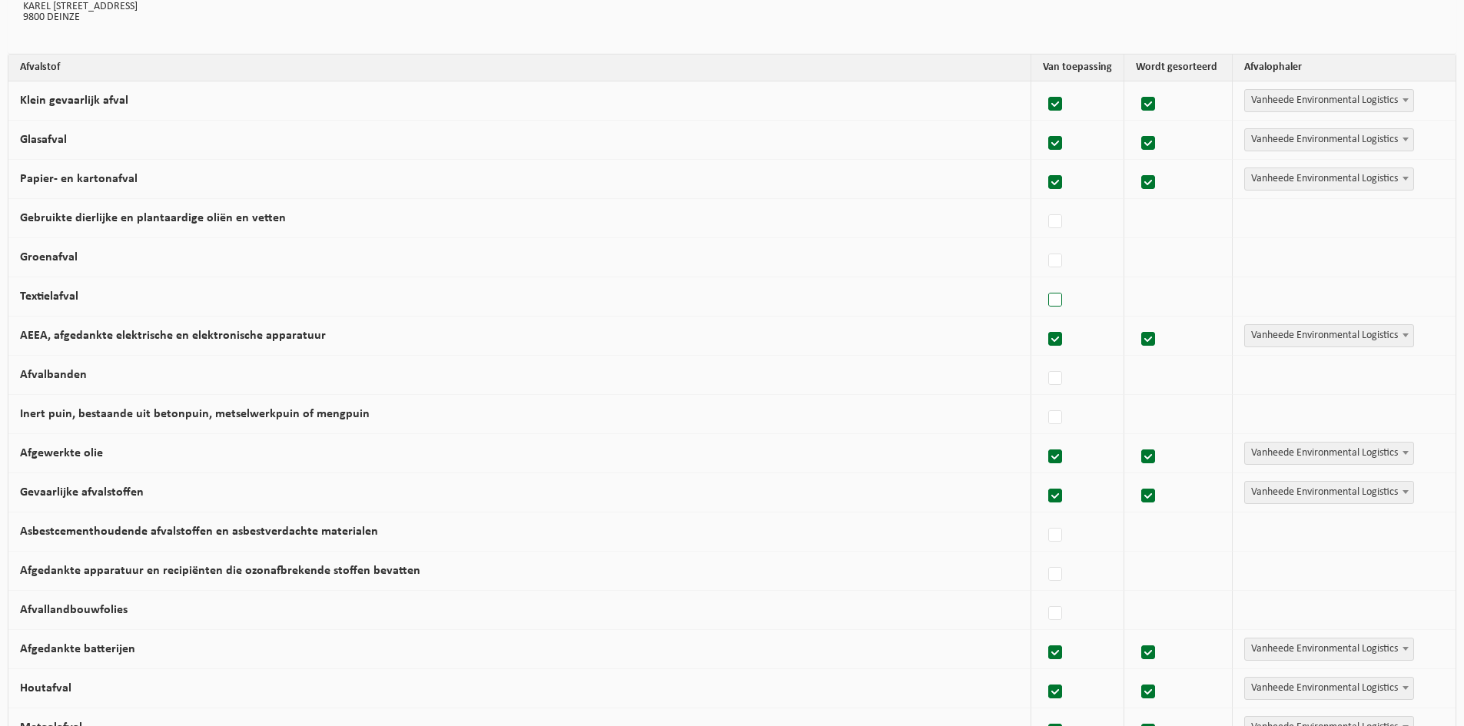
checkbox input "true"
click at [1047, 273] on label at bounding box center [1056, 261] width 22 height 23
click at [1043, 242] on input "Groenafval" at bounding box center [1042, 241] width 1 height 1
checkbox input "true"
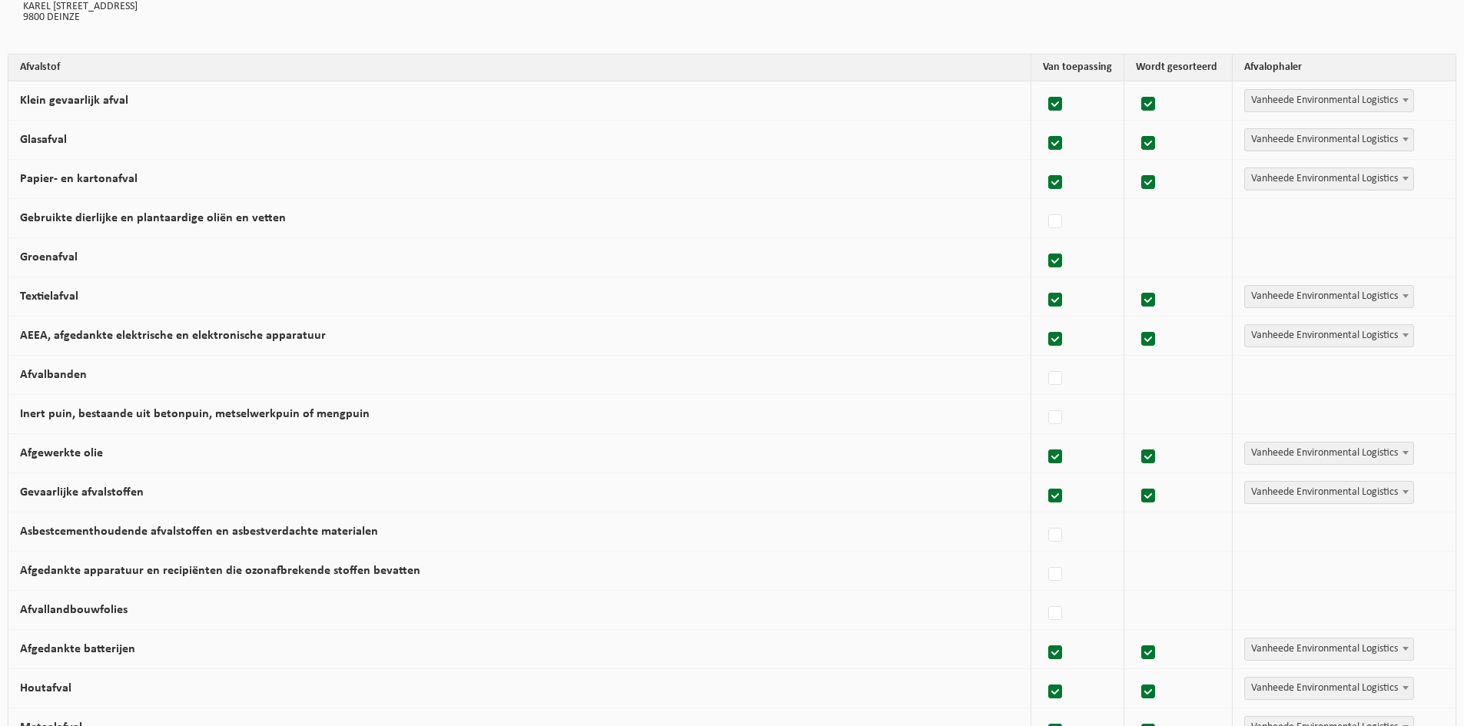
checkbox input "true"
click at [1048, 229] on label at bounding box center [1056, 222] width 22 height 23
click at [1043, 203] on input "Gebruikte dierlijke en plantaardige oliën en vetten" at bounding box center [1042, 202] width 1 height 1
checkbox input "true"
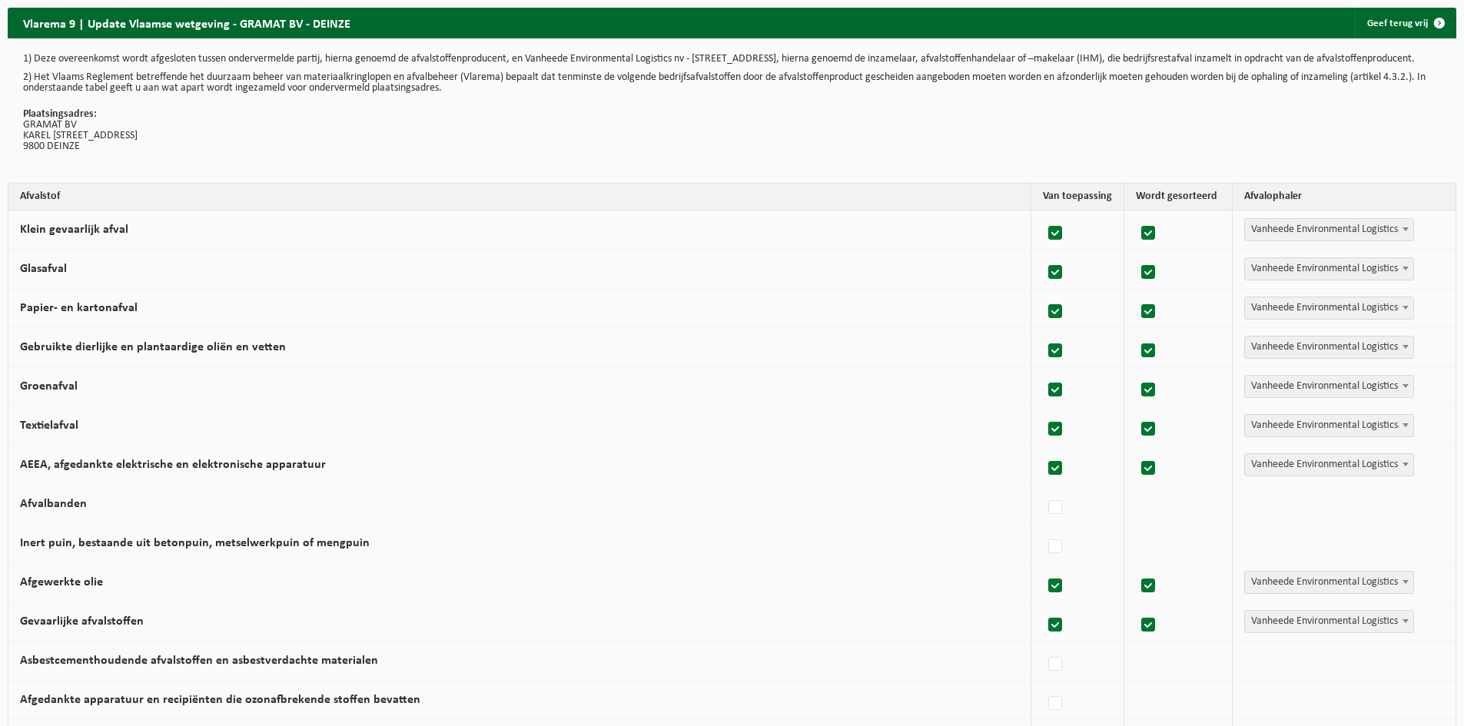
scroll to position [0, 0]
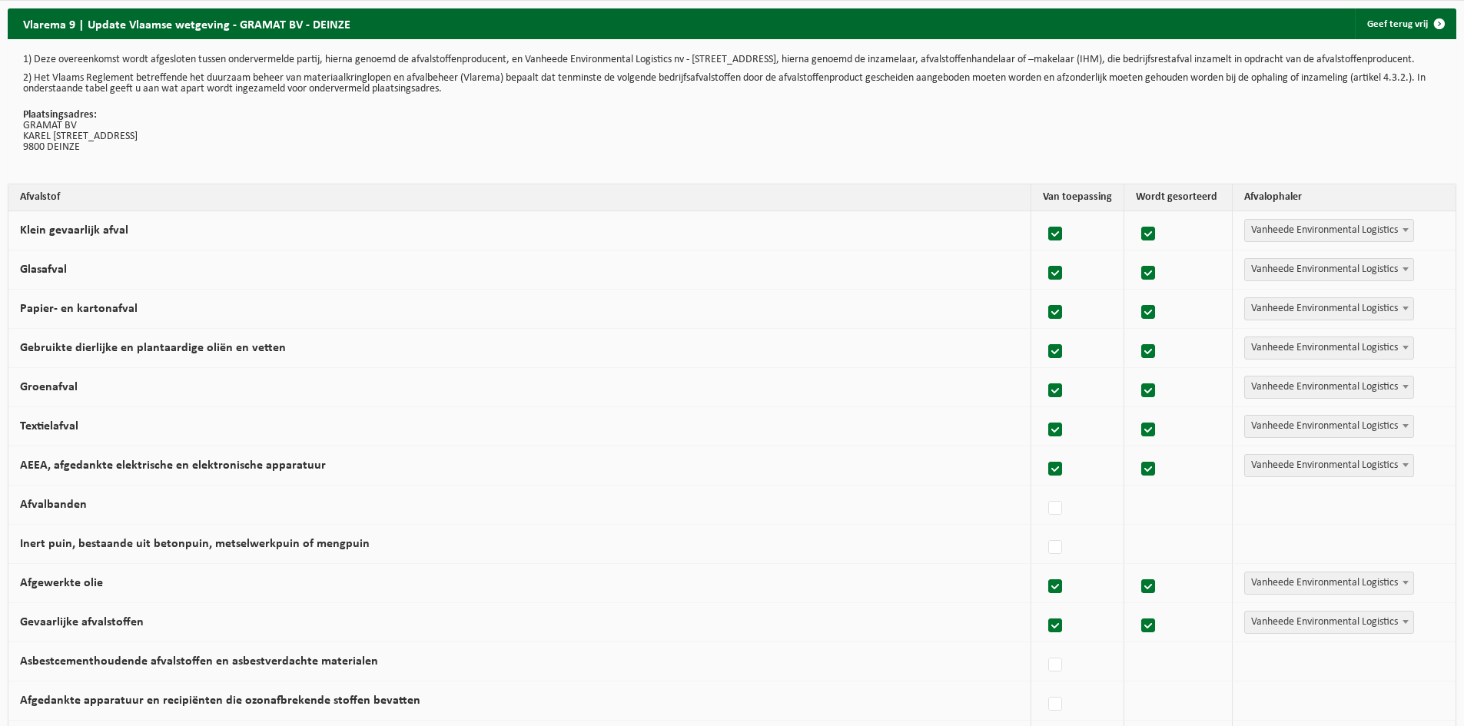
click at [1047, 442] on label at bounding box center [1056, 430] width 22 height 23
click at [1043, 411] on input "Textielafval" at bounding box center [1042, 410] width 1 height 1
checkbox input "false"
click at [1046, 403] on label at bounding box center [1056, 391] width 22 height 23
click at [1043, 372] on input "Groenafval" at bounding box center [1042, 371] width 1 height 1
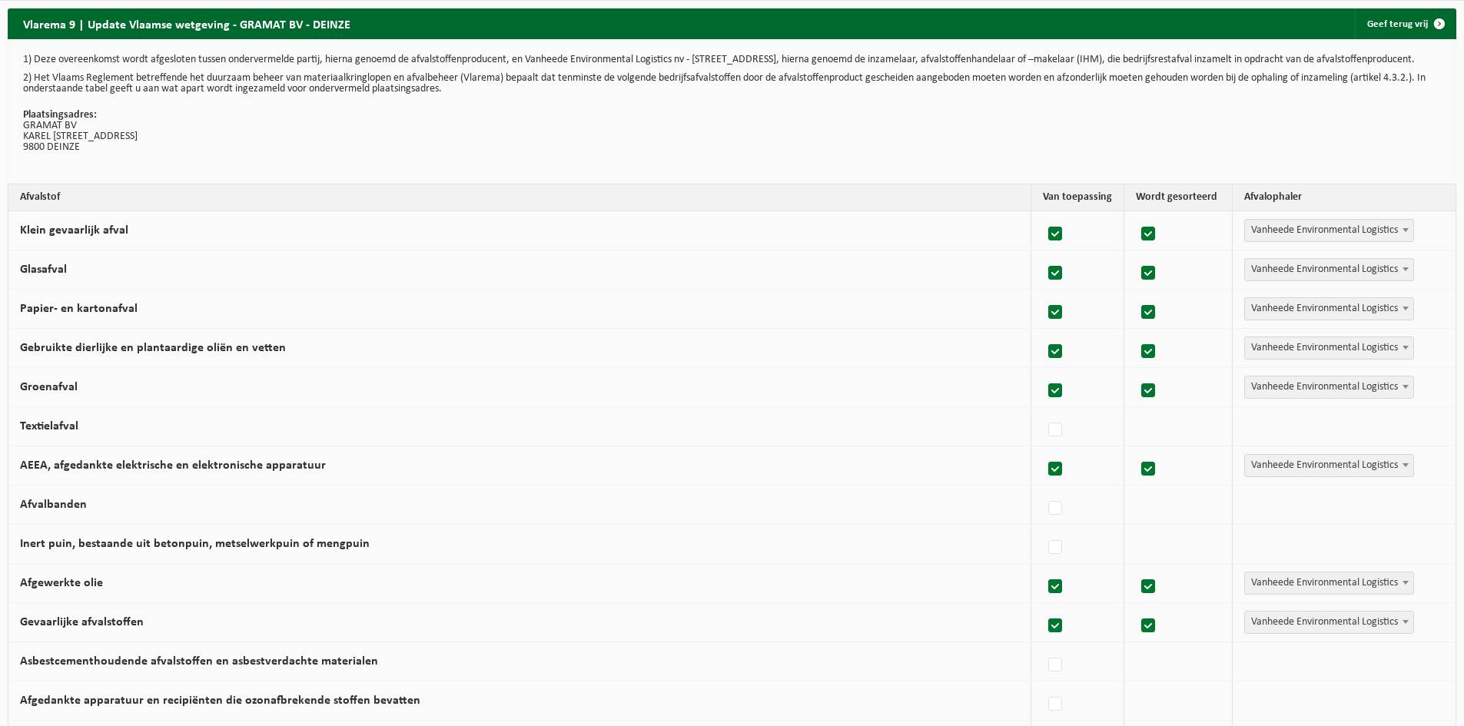
checkbox input "false"
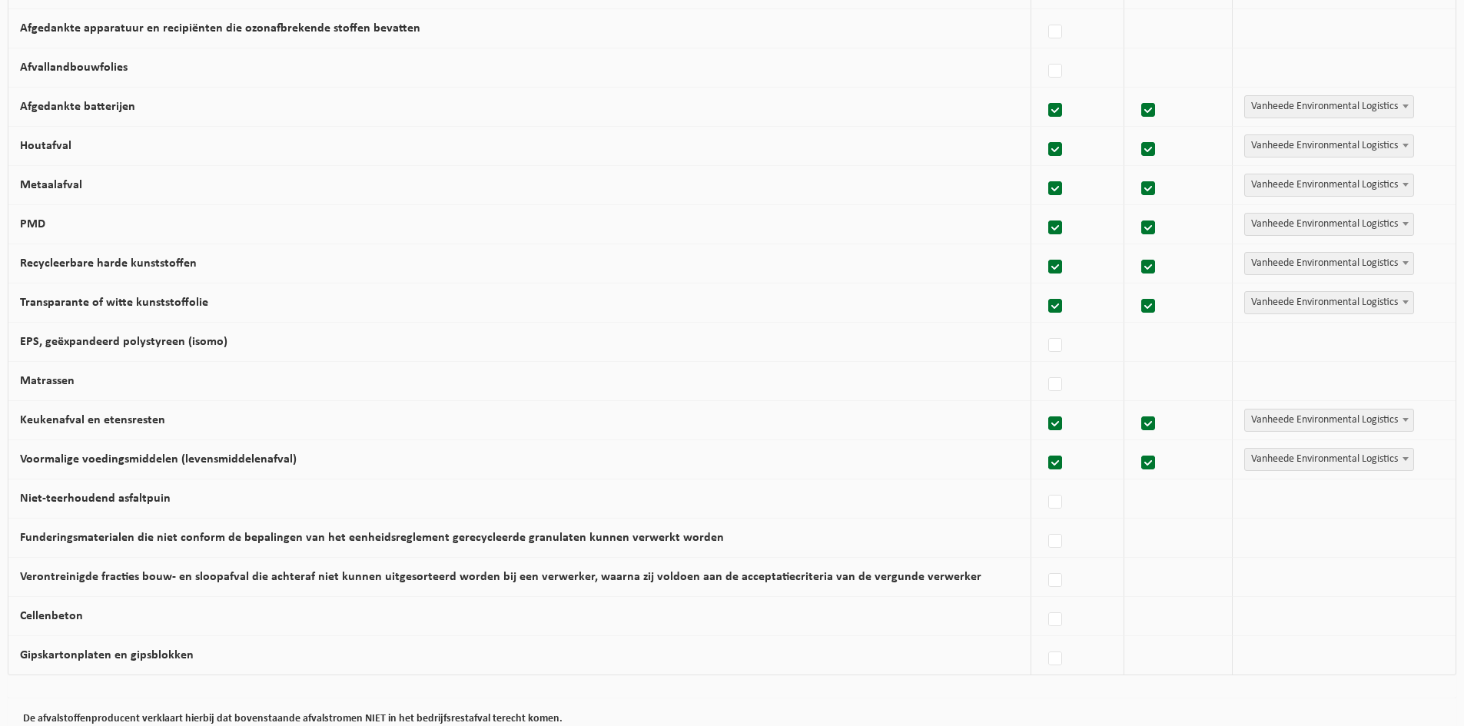
scroll to position [822, 0]
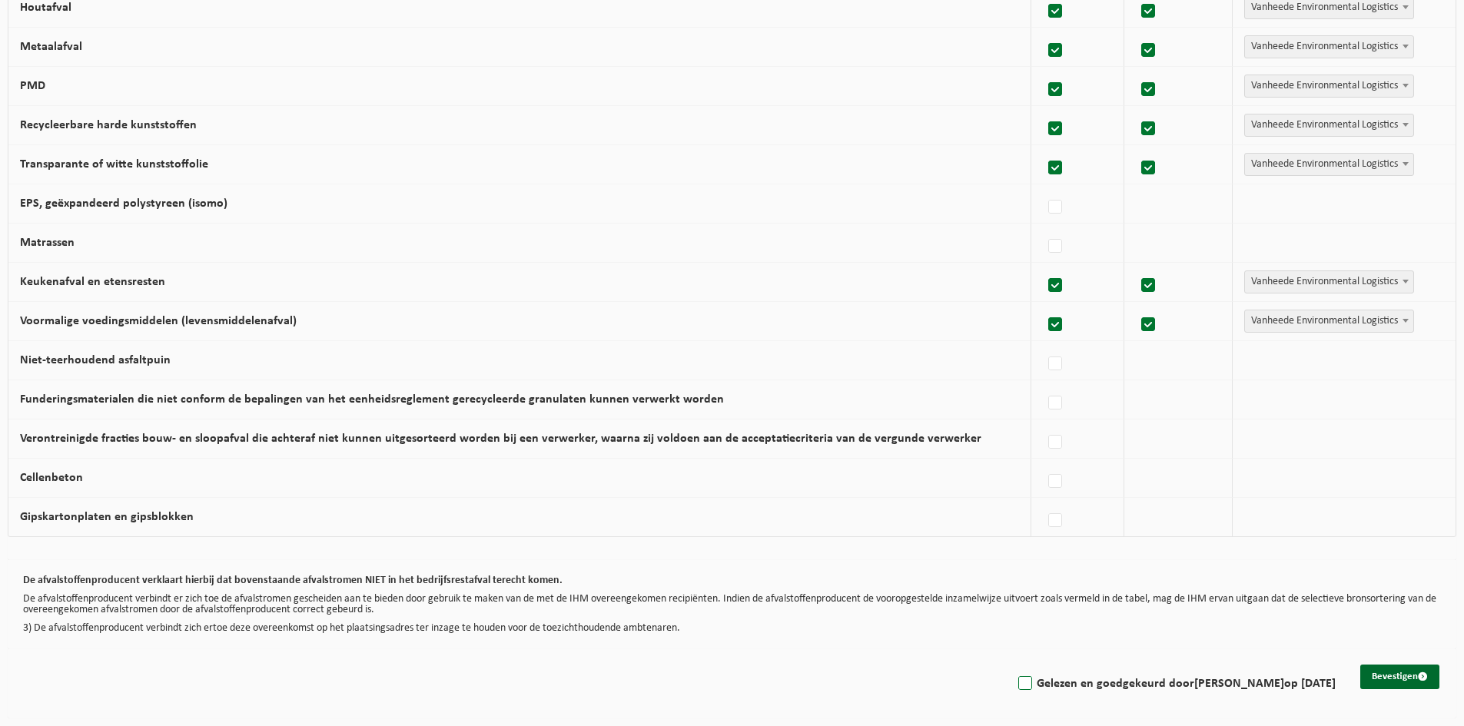
click at [1018, 686] on label "Gelezen en goedgekeurd door AXEL DE GRAEVE op 18/09/25" at bounding box center [1175, 683] width 320 height 23
click at [1013, 665] on input "Gelezen en goedgekeurd door AXEL DE GRAEVE op 18/09/25" at bounding box center [1012, 664] width 1 height 1
checkbox input "true"
click at [1402, 679] on button "Bevestigen" at bounding box center [1399, 677] width 79 height 25
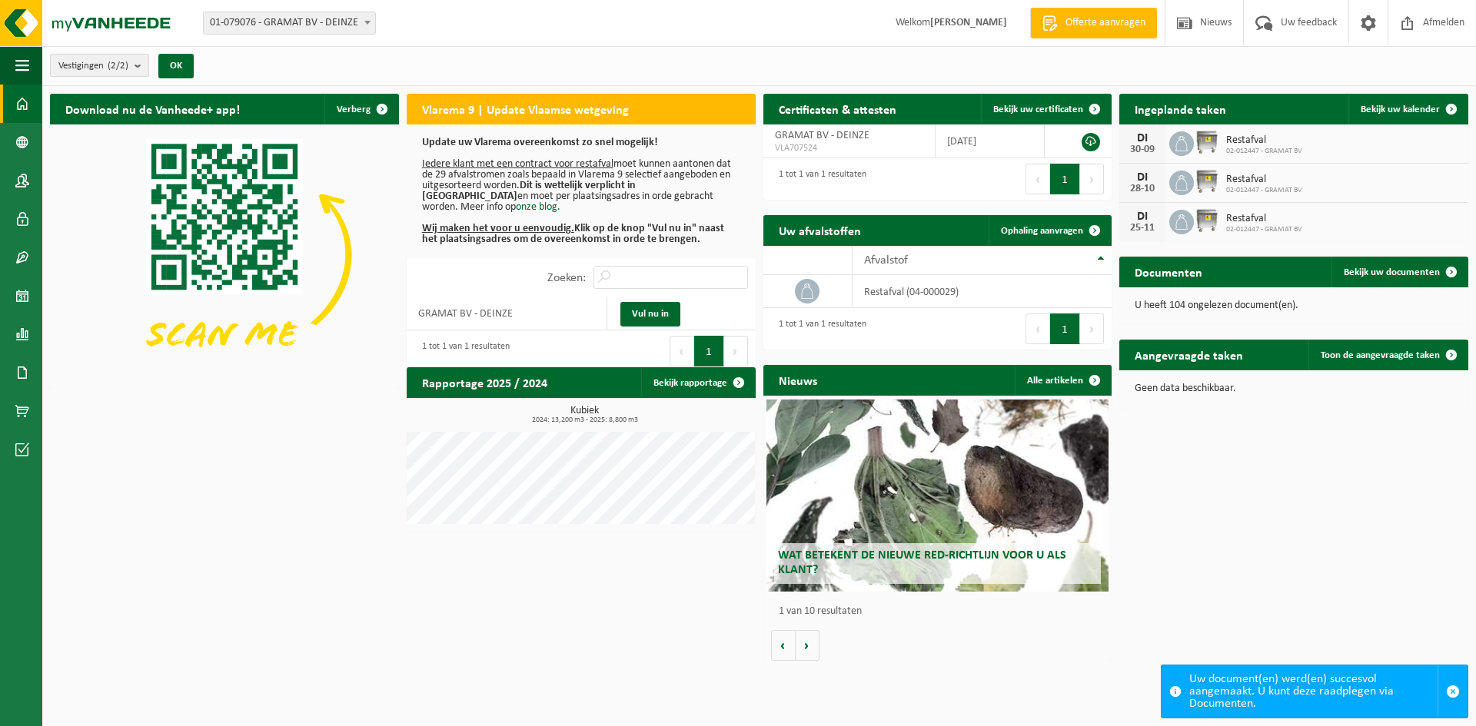
click at [141, 66] on b "submit" at bounding box center [141, 66] width 14 height 22
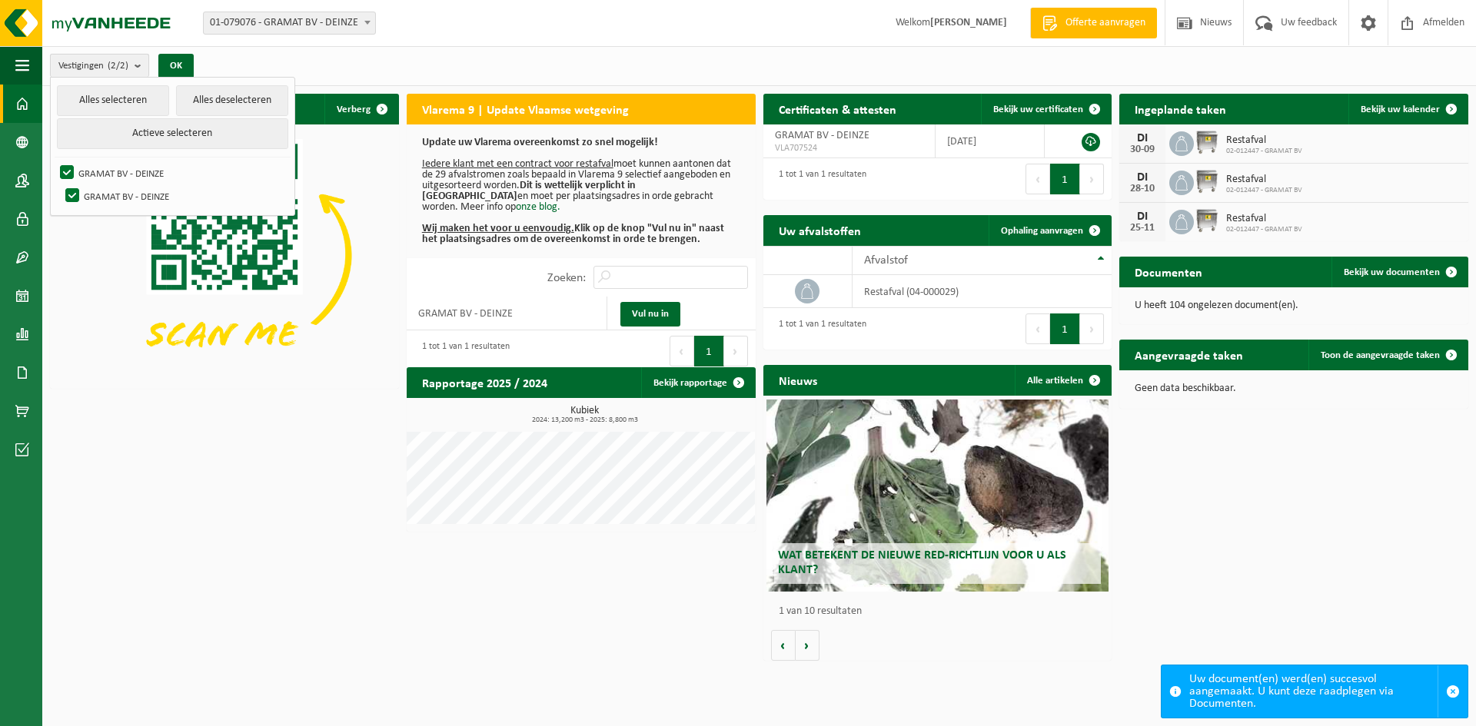
click at [141, 66] on b "submit" at bounding box center [141, 66] width 14 height 22
